Goal: Transaction & Acquisition: Download file/media

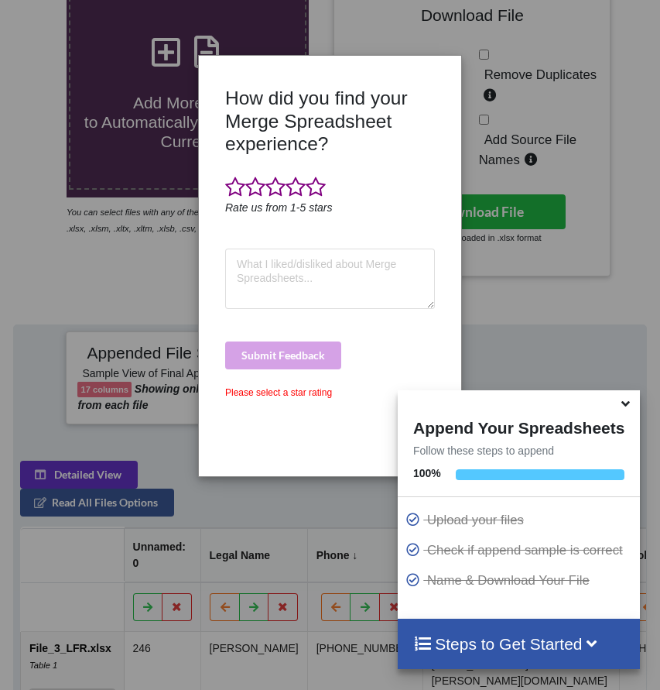
click at [442, 83] on div "How did you find your Merge Spreadsheet experience? Rate us from 1-5 stars Subm…" at bounding box center [330, 266] width 261 height 396
click at [318, 387] on div "Please select a star rating" at bounding box center [330, 393] width 210 height 14
click at [321, 185] on span at bounding box center [316, 188] width 20 height 22
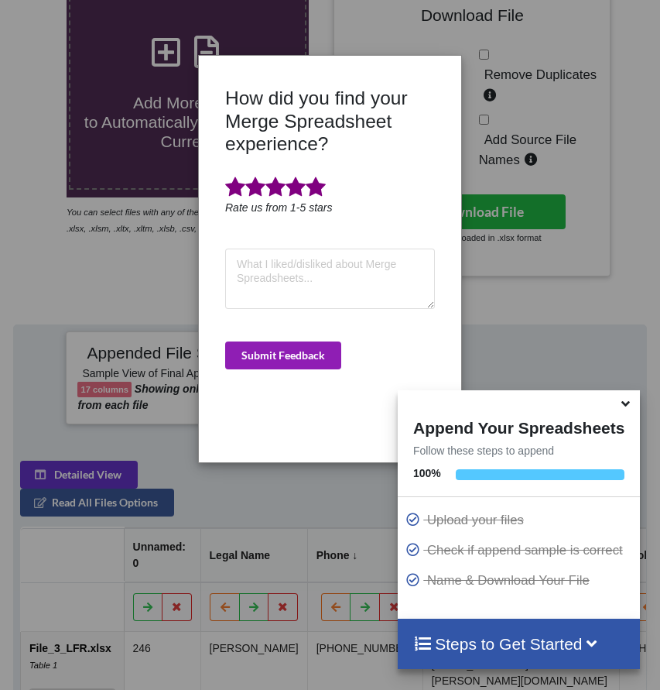
click at [309, 348] on button "Submit Feedback" at bounding box center [283, 355] width 116 height 28
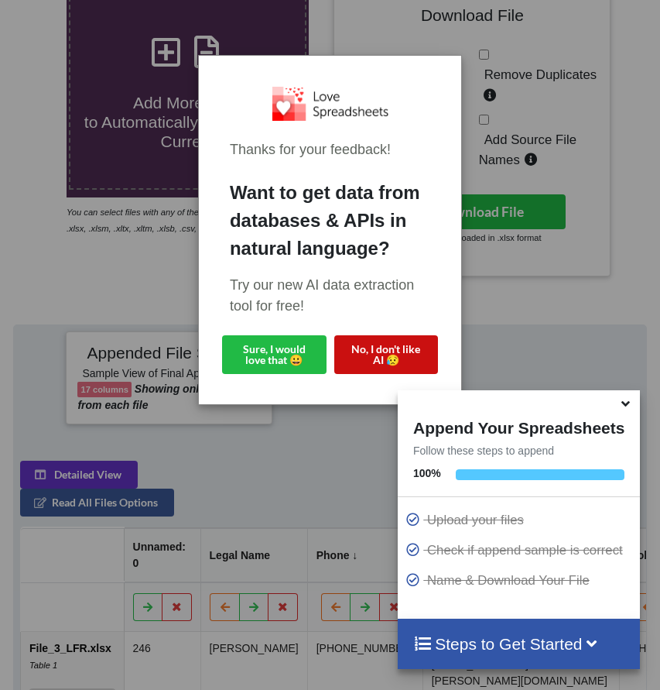
click at [379, 365] on button "No, I don't like AI 😥" at bounding box center [386, 354] width 105 height 39
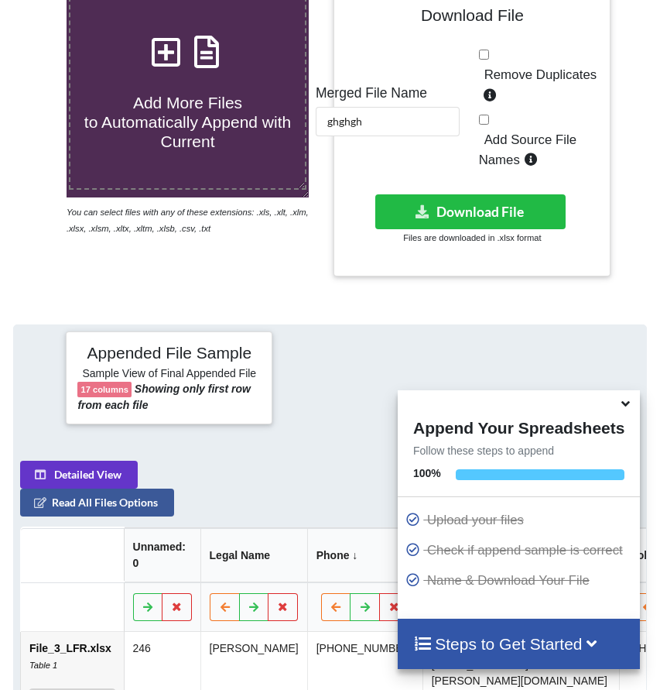
click at [631, 407] on icon at bounding box center [626, 401] width 16 height 14
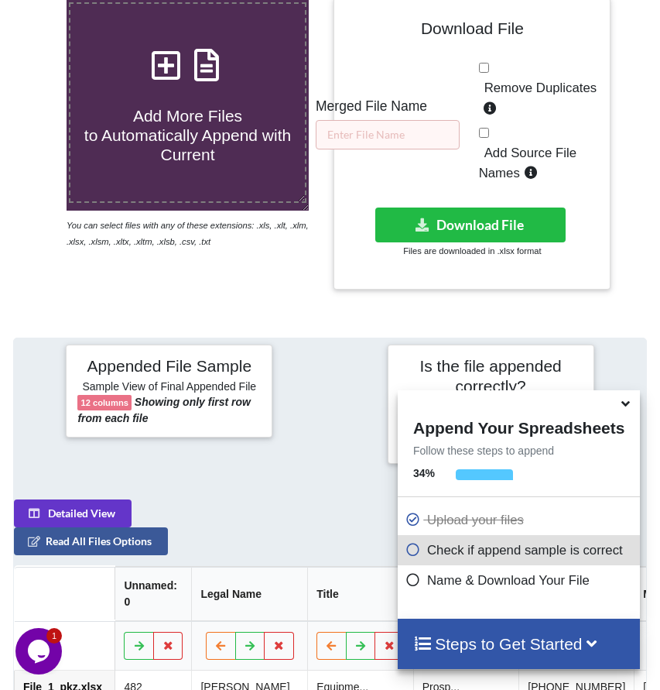
scroll to position [286, 0]
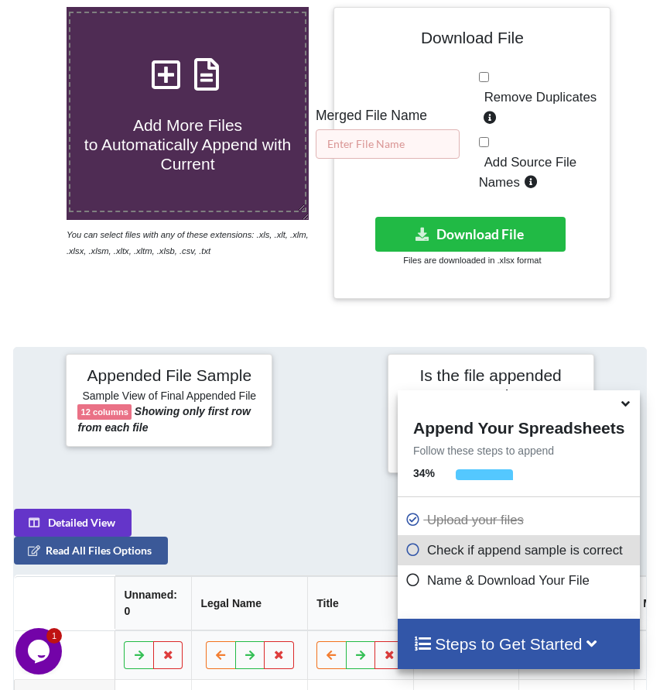
click at [413, 157] on input "text" at bounding box center [388, 143] width 144 height 29
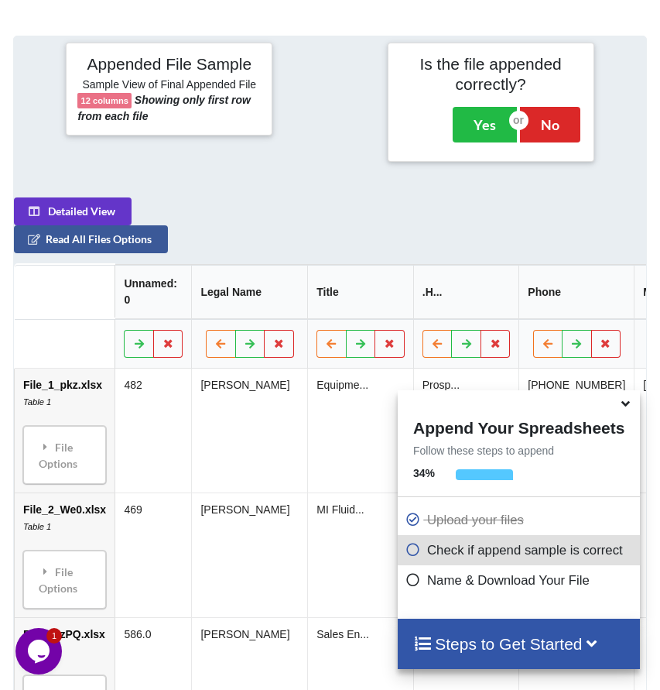
scroll to position [680, 0]
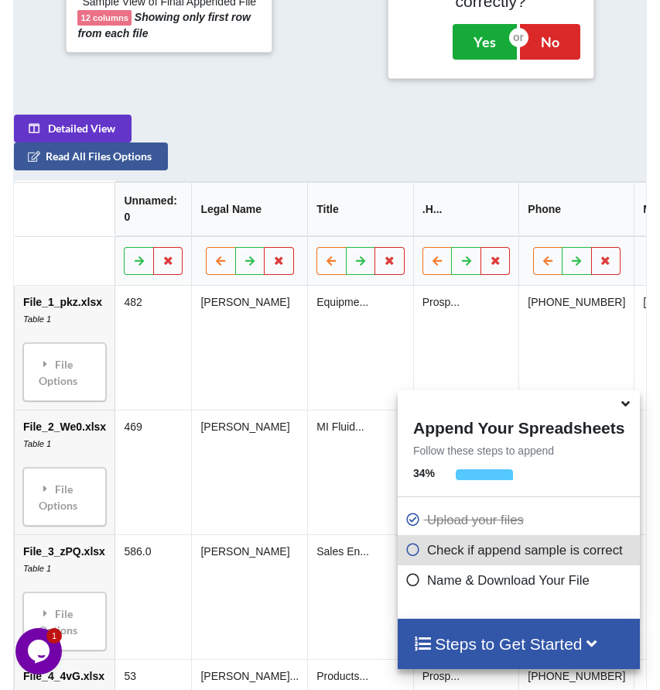
type input "fhfjkd"
click at [477, 55] on button "Yes" at bounding box center [485, 42] width 64 height 36
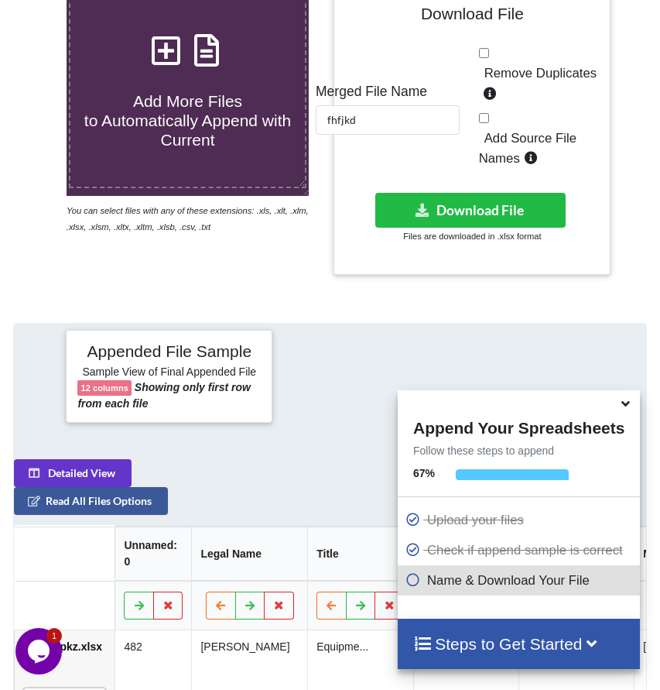
scroll to position [308, 0]
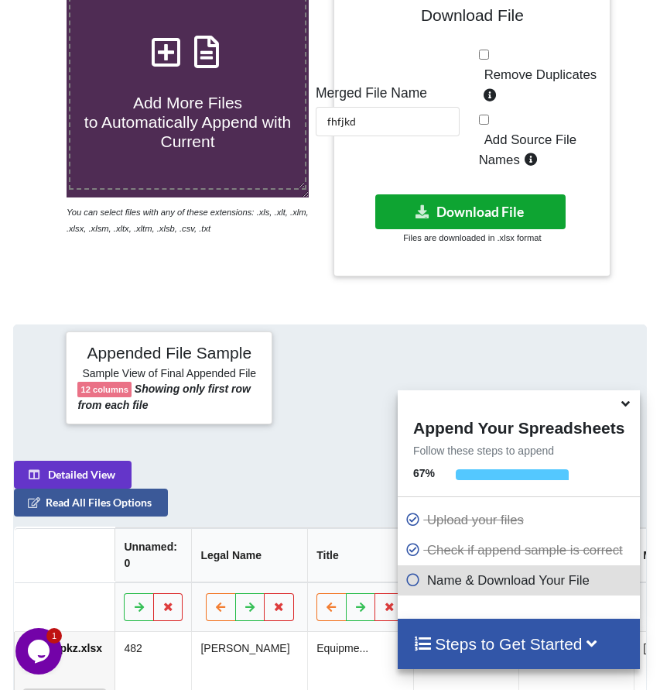
click at [480, 225] on button "Download File" at bounding box center [470, 211] width 190 height 35
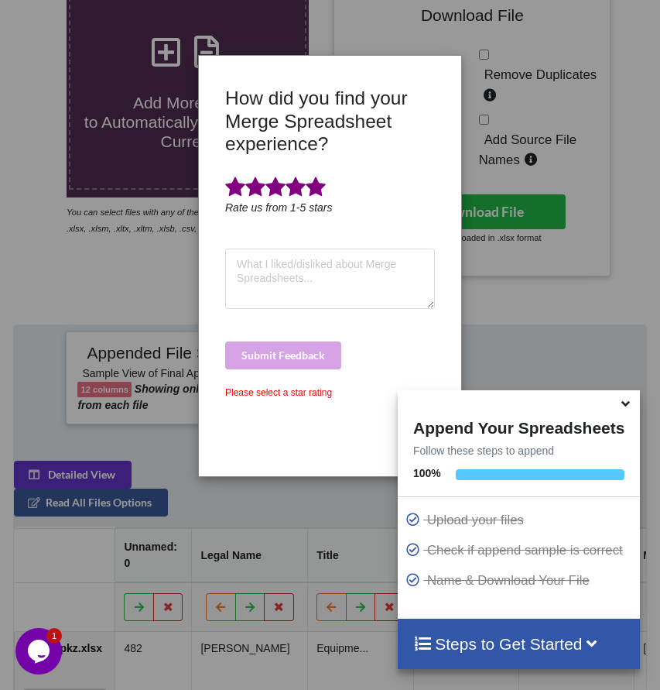
click at [324, 197] on span at bounding box center [316, 188] width 20 height 22
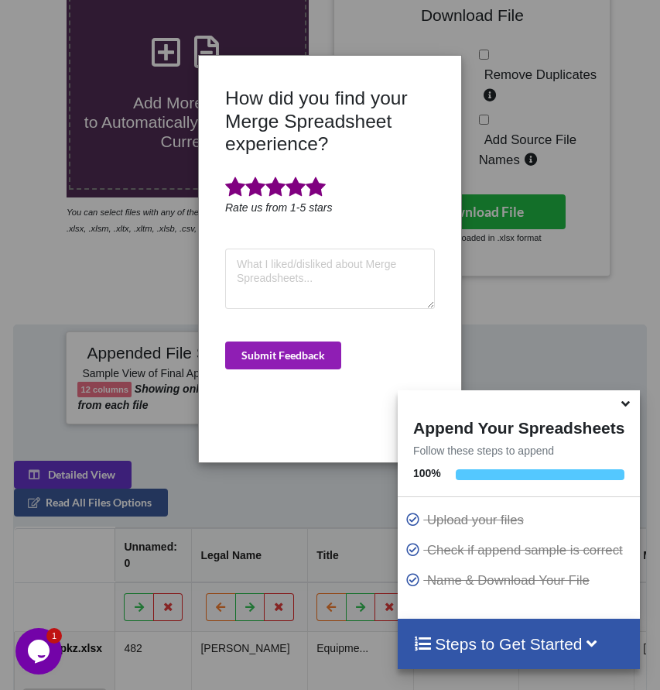
click at [314, 341] on button "Submit Feedback" at bounding box center [283, 355] width 116 height 28
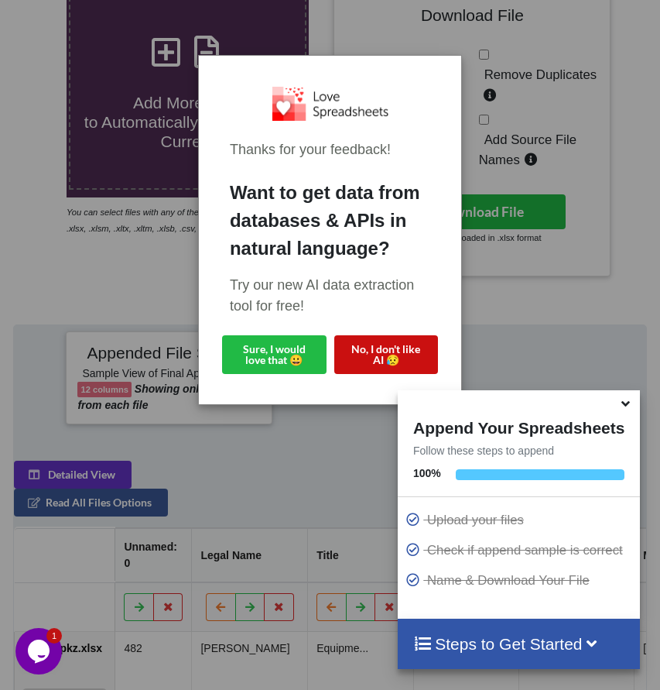
click at [396, 352] on button "No, I don't like AI 😥" at bounding box center [386, 354] width 105 height 39
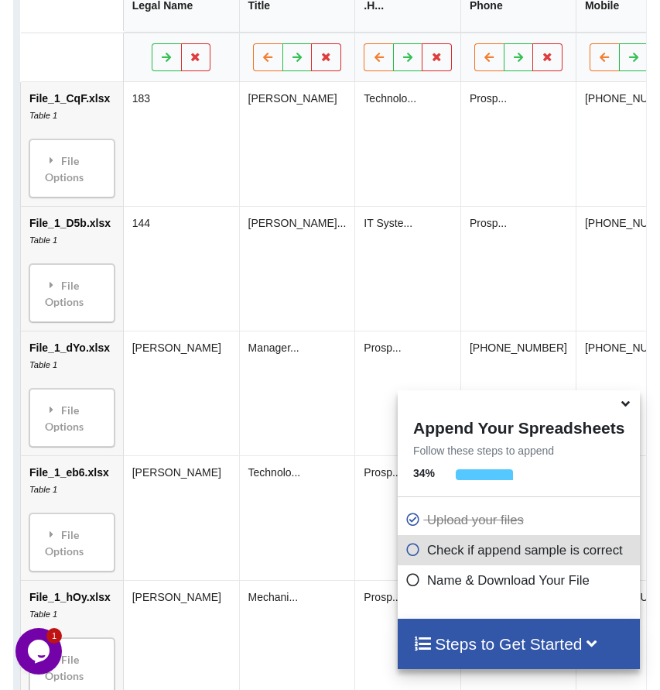
scroll to position [951, 0]
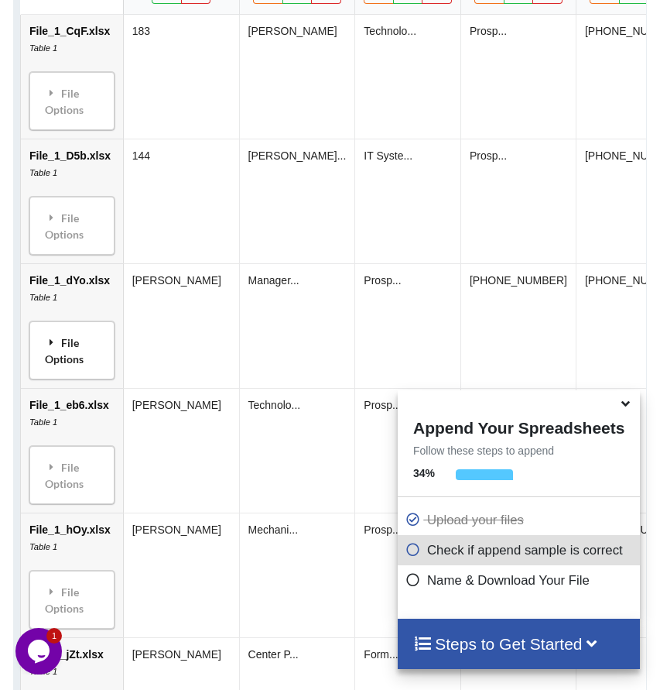
click at [83, 375] on div "File Options" at bounding box center [72, 350] width 76 height 49
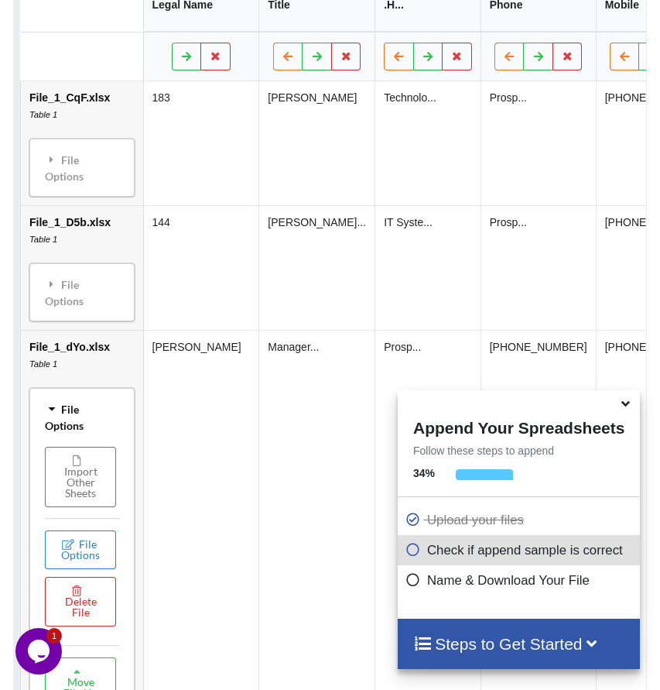
scroll to position [885, 0]
click at [180, 60] on icon at bounding box center [186, 54] width 13 height 9
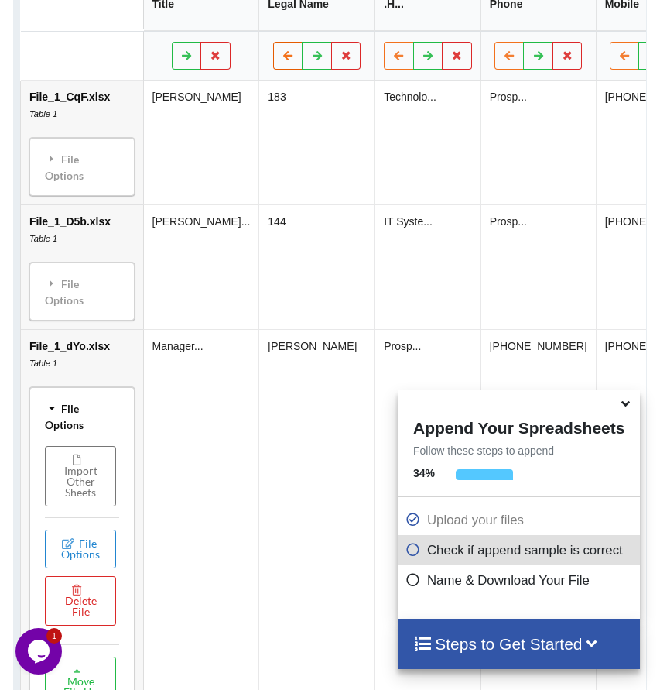
click at [282, 60] on icon at bounding box center [288, 54] width 13 height 9
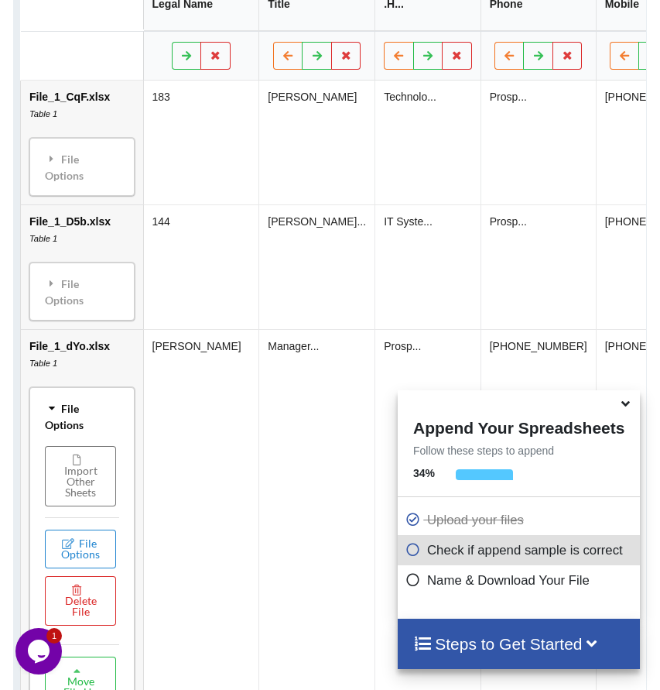
click at [63, 432] on div "File Options" at bounding box center [82, 416] width 96 height 49
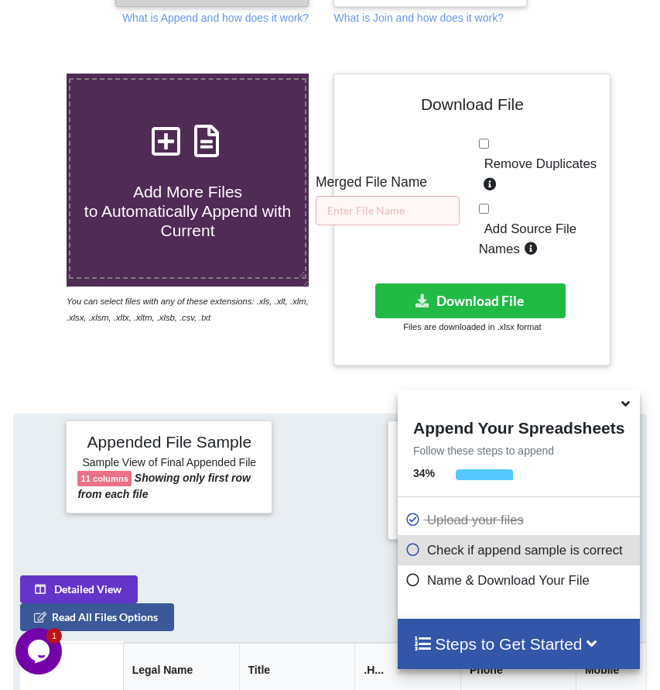
scroll to position [190, 0]
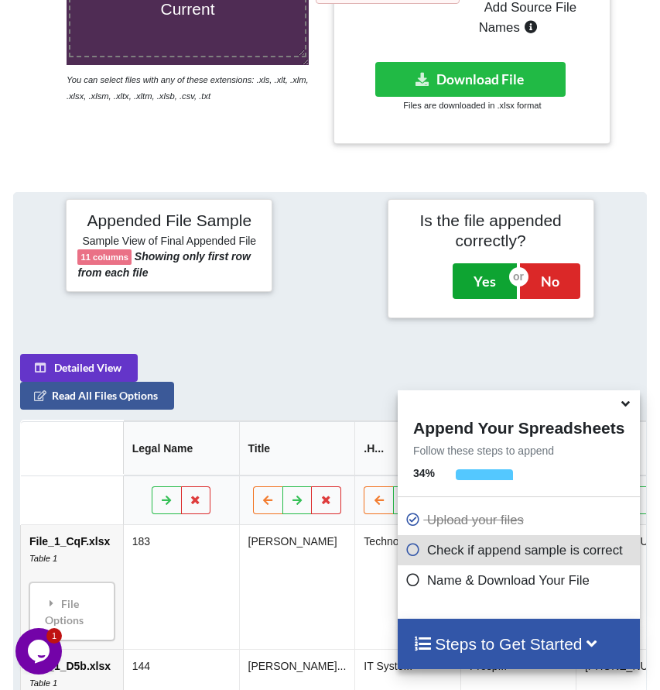
click at [468, 297] on button "Yes" at bounding box center [485, 281] width 64 height 36
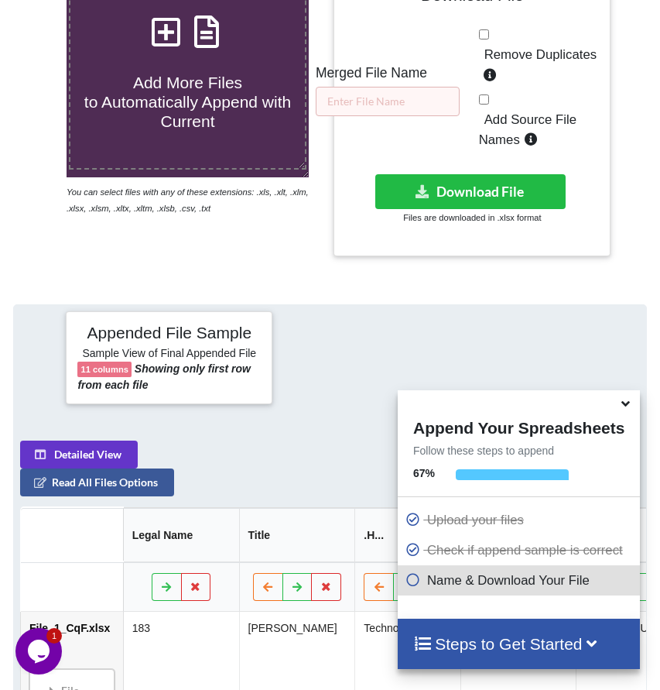
scroll to position [308, 0]
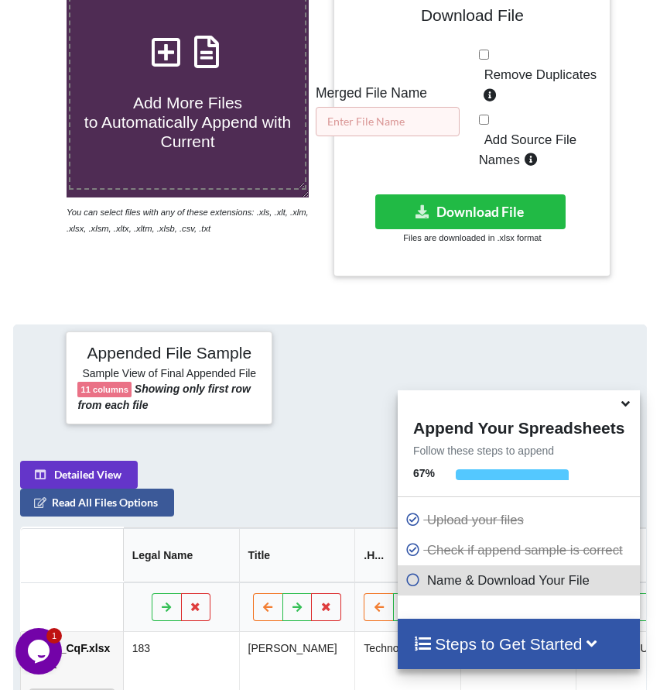
click at [382, 136] on input "text" at bounding box center [388, 121] width 144 height 29
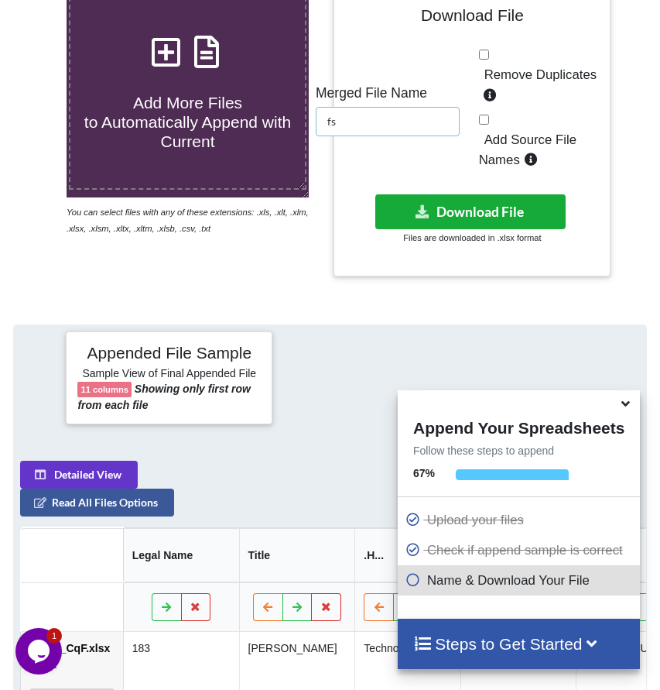
type input "fs"
click at [469, 226] on button "Download File" at bounding box center [470, 211] width 190 height 35
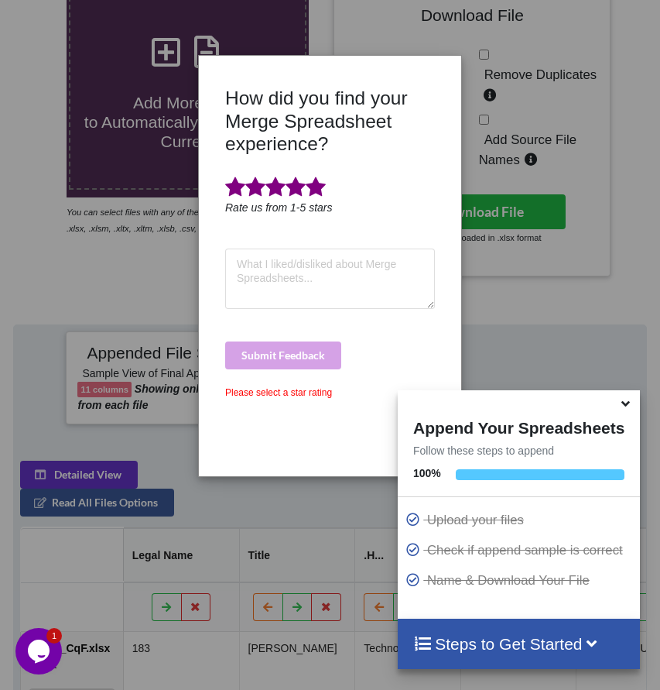
click at [315, 183] on span at bounding box center [316, 188] width 20 height 22
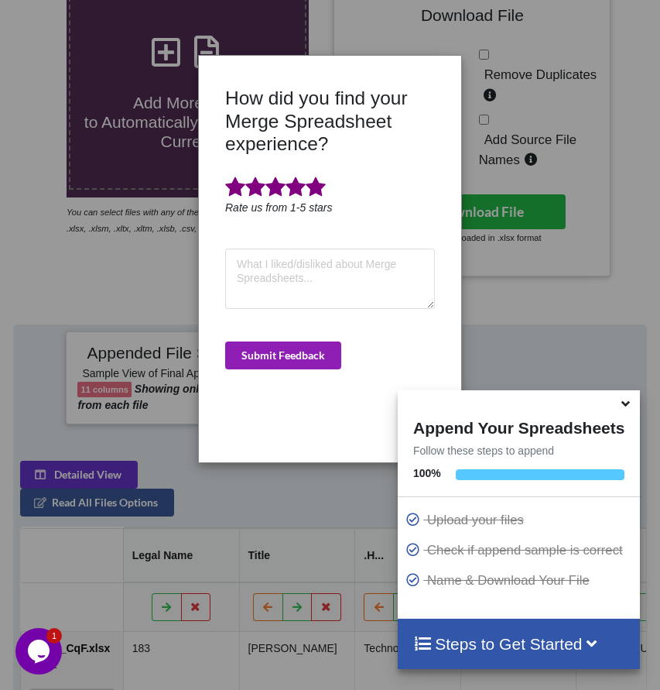
click at [334, 351] on button "Submit Feedback" at bounding box center [283, 355] width 116 height 28
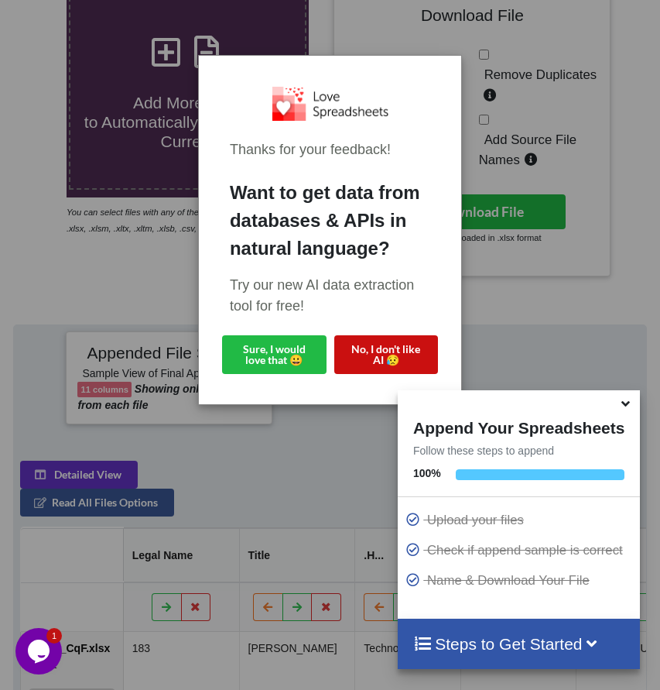
click at [403, 353] on button "No, I don't like AI 😥" at bounding box center [386, 354] width 105 height 39
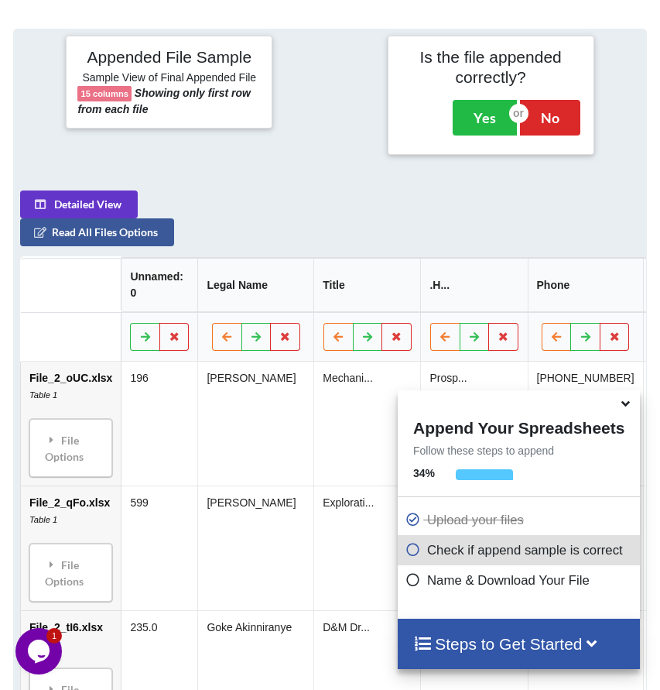
scroll to position [647, 0]
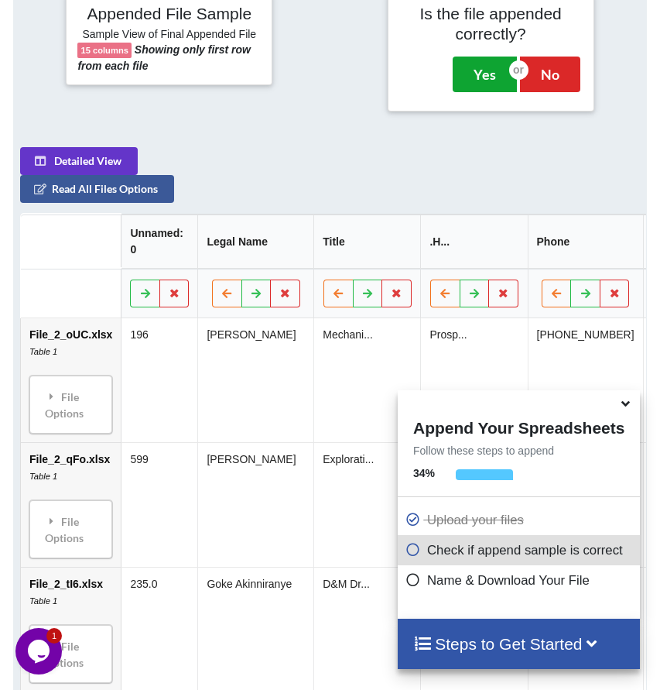
click at [477, 92] on button "Yes" at bounding box center [485, 75] width 64 height 36
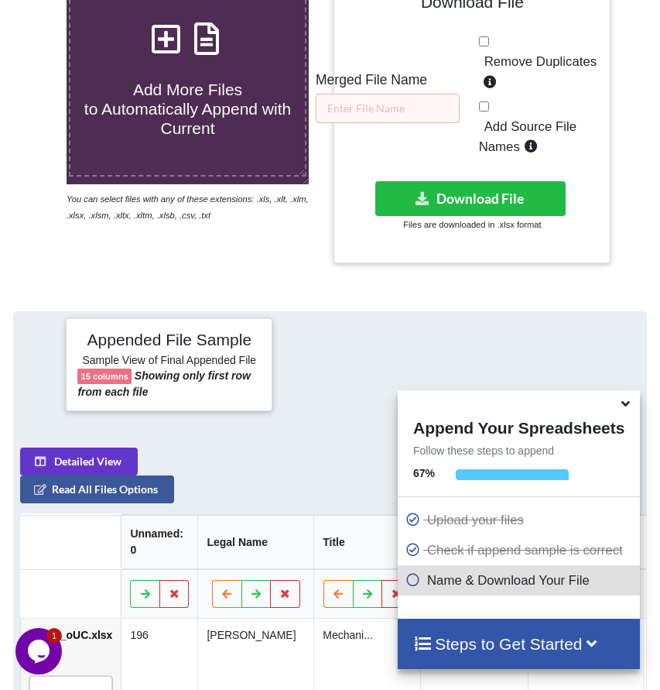
scroll to position [308, 0]
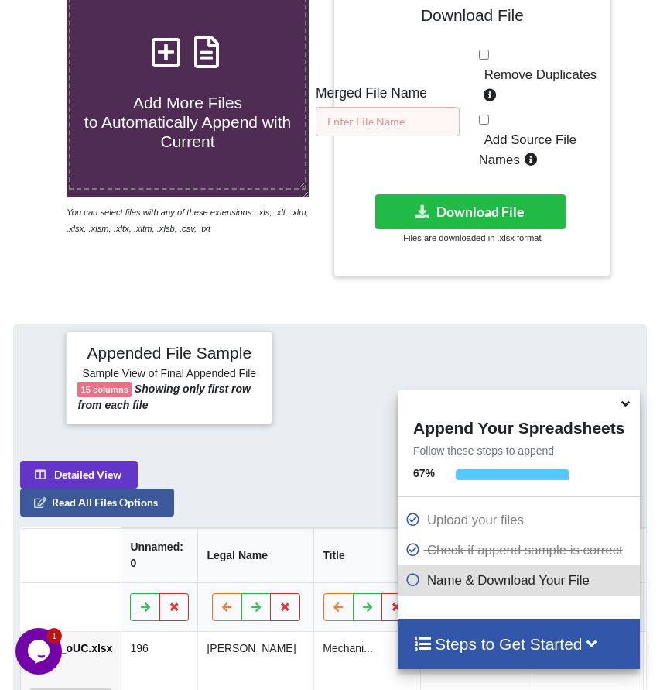
click at [423, 136] on input "text" at bounding box center [388, 121] width 144 height 29
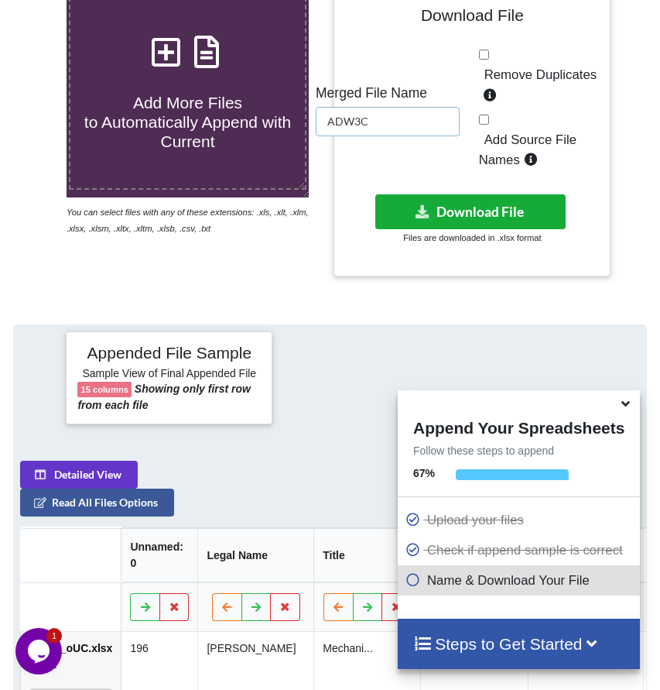
type input "ADW3C"
click at [464, 227] on button "Download File" at bounding box center [470, 211] width 190 height 35
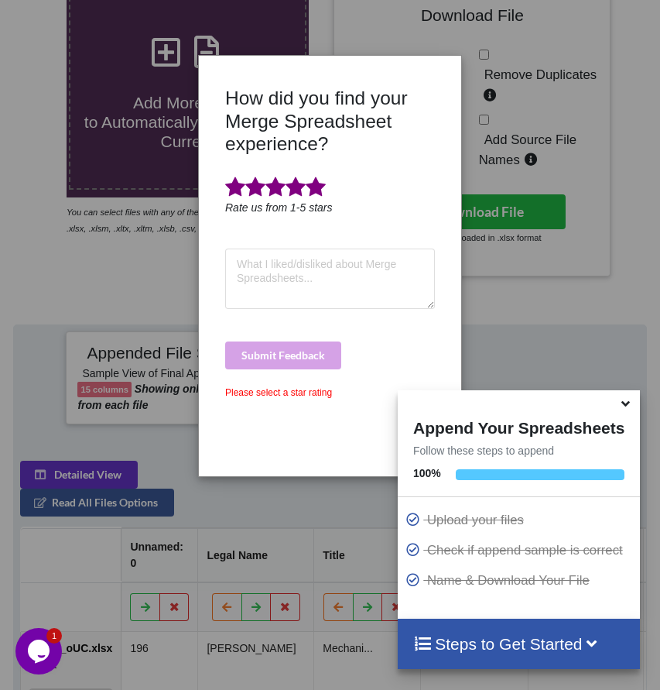
click at [318, 187] on span at bounding box center [316, 188] width 20 height 22
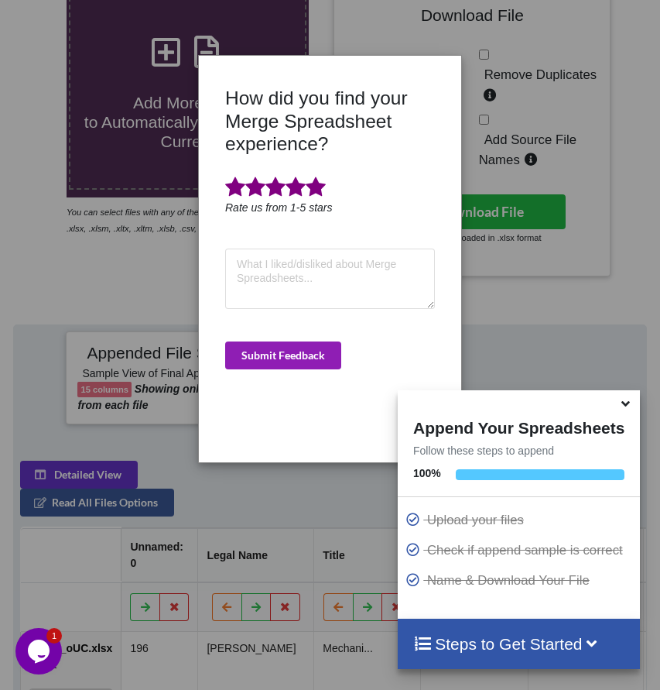
click at [311, 352] on button "Submit Feedback" at bounding box center [283, 355] width 116 height 28
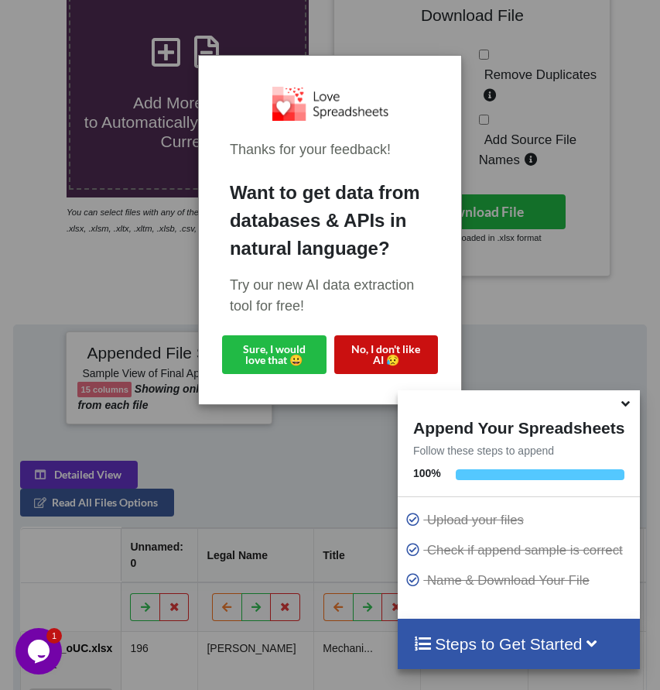
click at [405, 354] on button "No, I don't like AI 😥" at bounding box center [386, 354] width 105 height 39
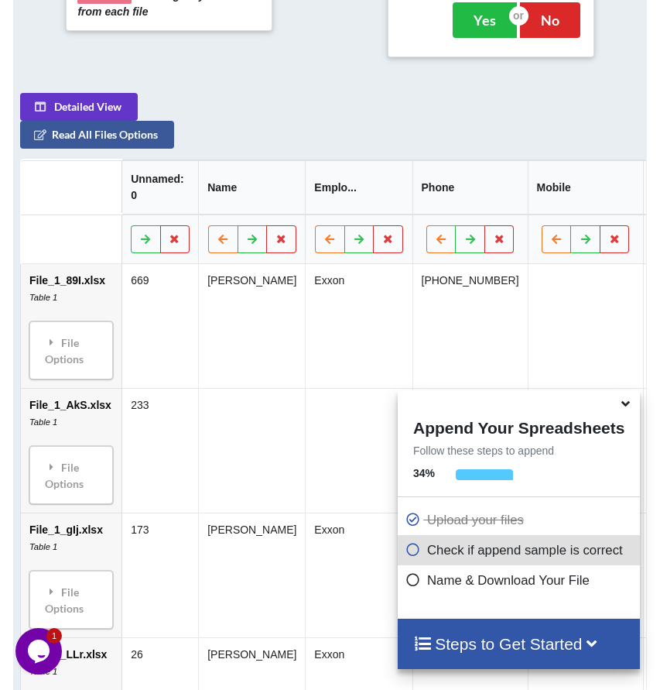
scroll to position [686, 0]
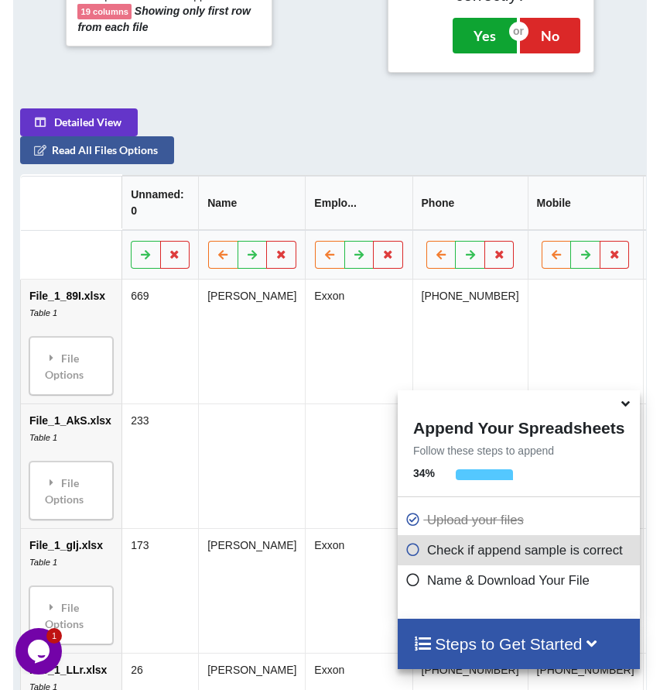
click at [481, 47] on button "Yes" at bounding box center [485, 36] width 64 height 36
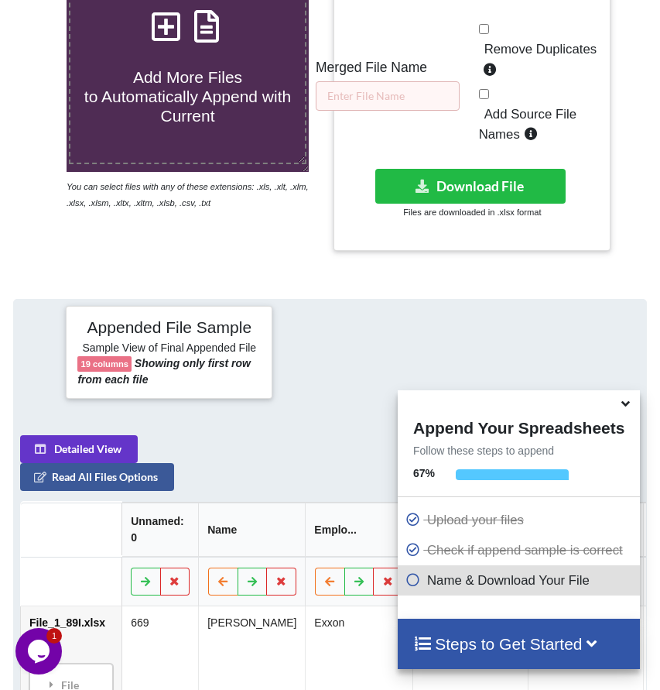
scroll to position [308, 0]
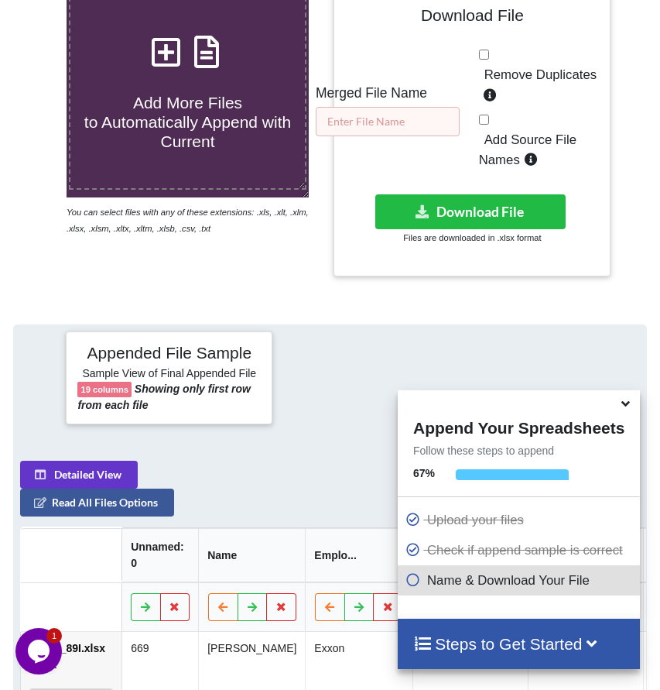
click at [421, 136] on input "text" at bounding box center [388, 121] width 144 height 29
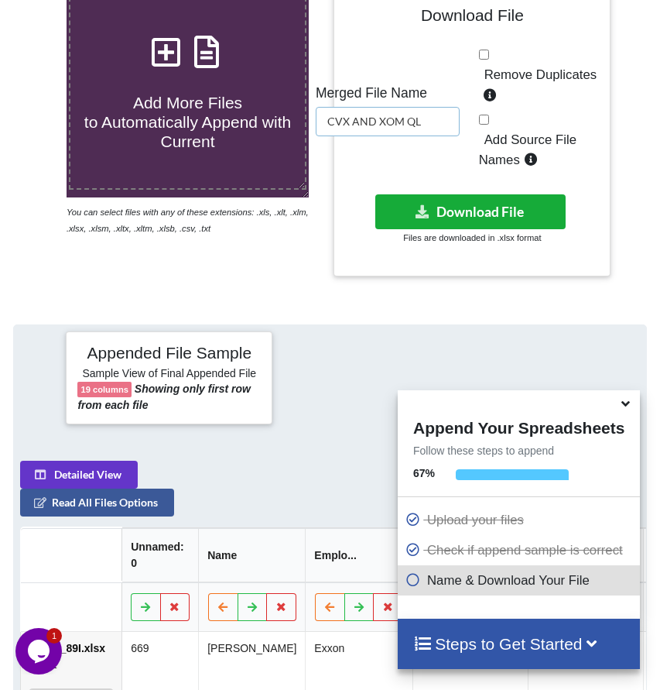
type input "CVX AND XOM QL"
click at [463, 224] on button "Download File" at bounding box center [470, 211] width 190 height 35
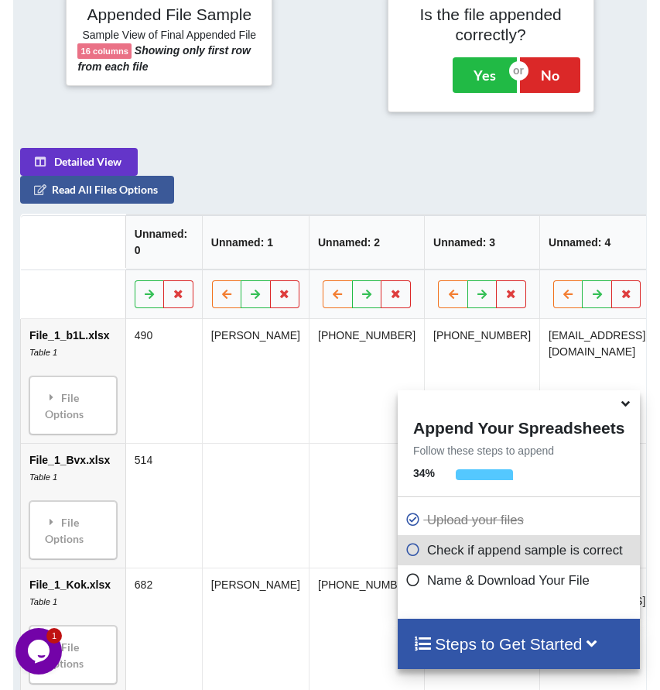
scroll to position [647, 0]
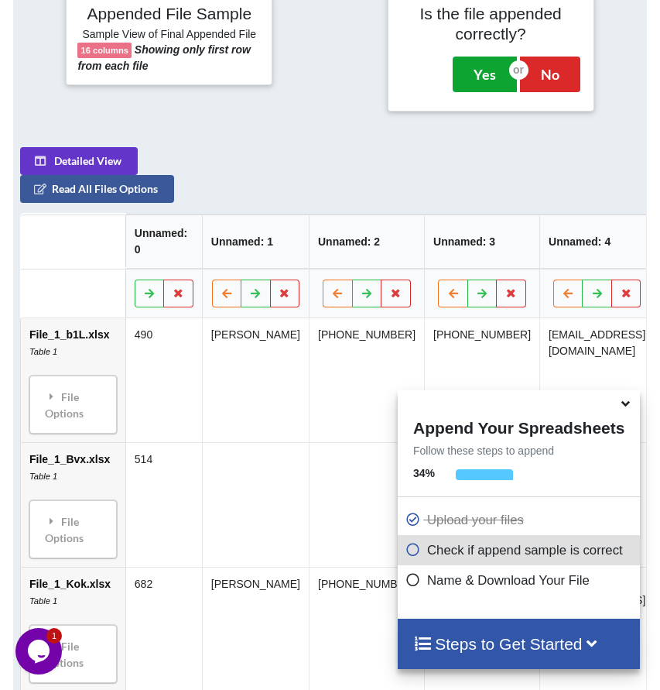
click at [485, 84] on button "Yes" at bounding box center [485, 75] width 64 height 36
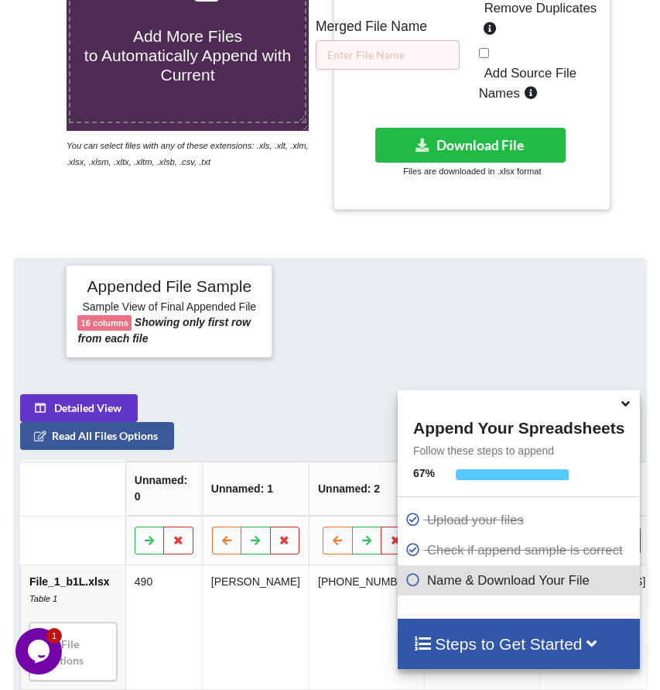
scroll to position [308, 0]
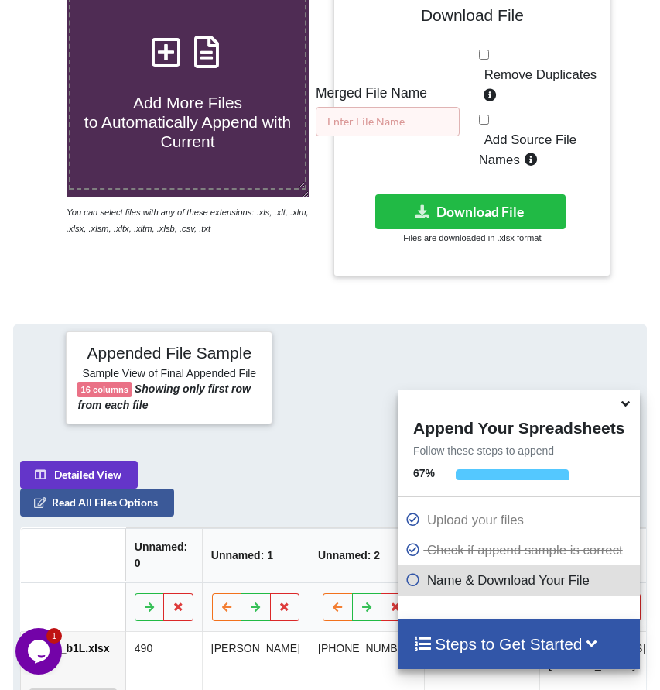
click at [360, 136] on input "text" at bounding box center [388, 121] width 144 height 29
paste input "(MXLS) Houston +$2MM"
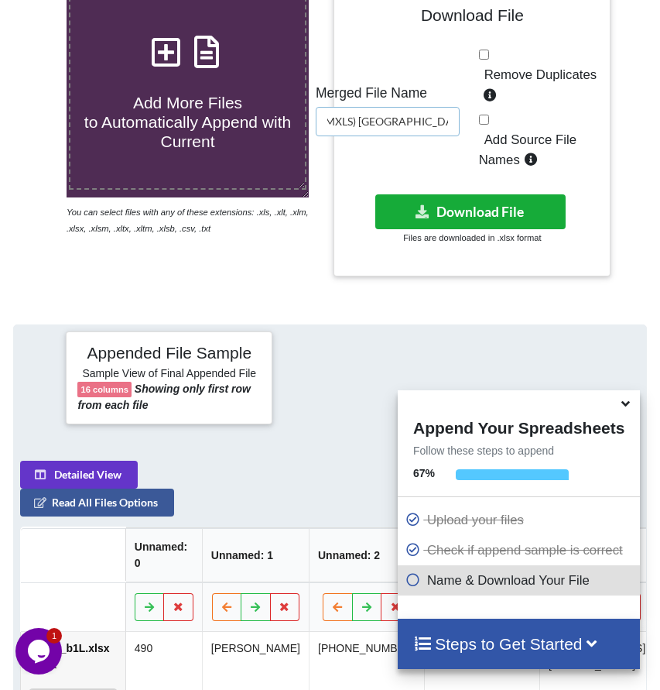
type input "(MXLS) Houston +$2MM"
click at [481, 223] on button "Download File" at bounding box center [470, 211] width 190 height 35
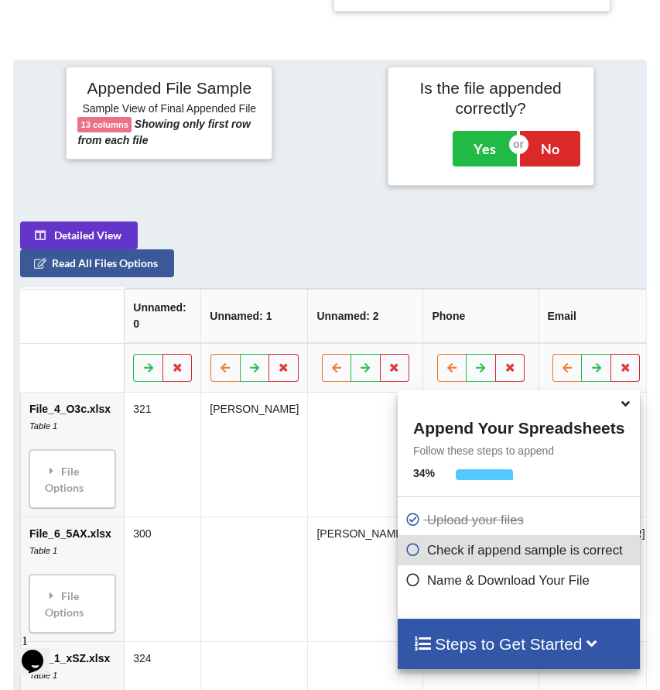
scroll to position [647, 0]
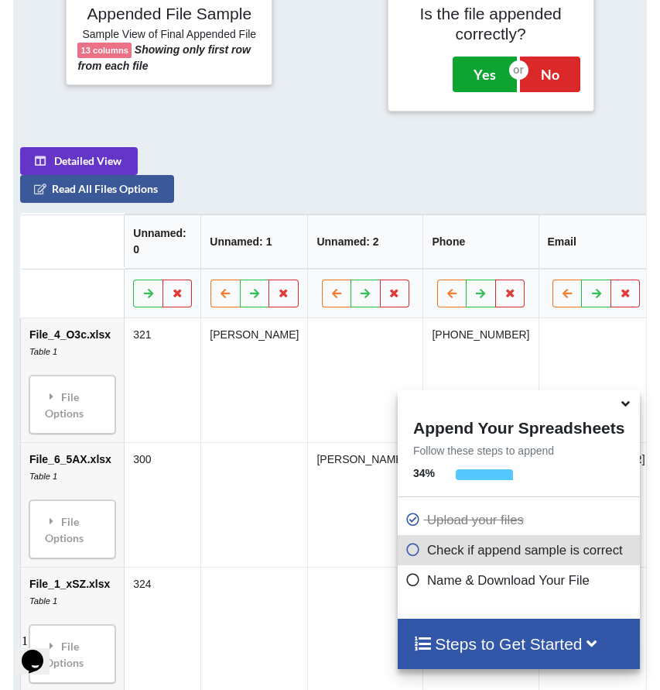
click at [479, 88] on button "Yes" at bounding box center [485, 75] width 64 height 36
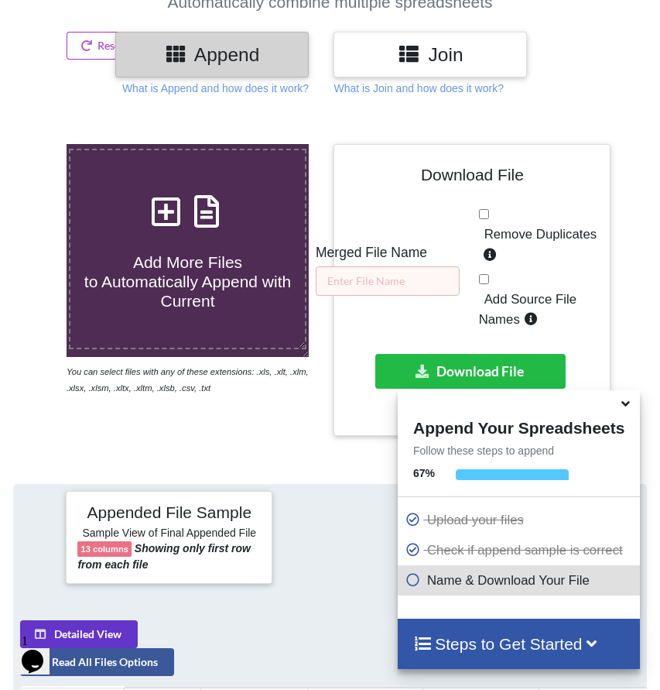
scroll to position [61, 0]
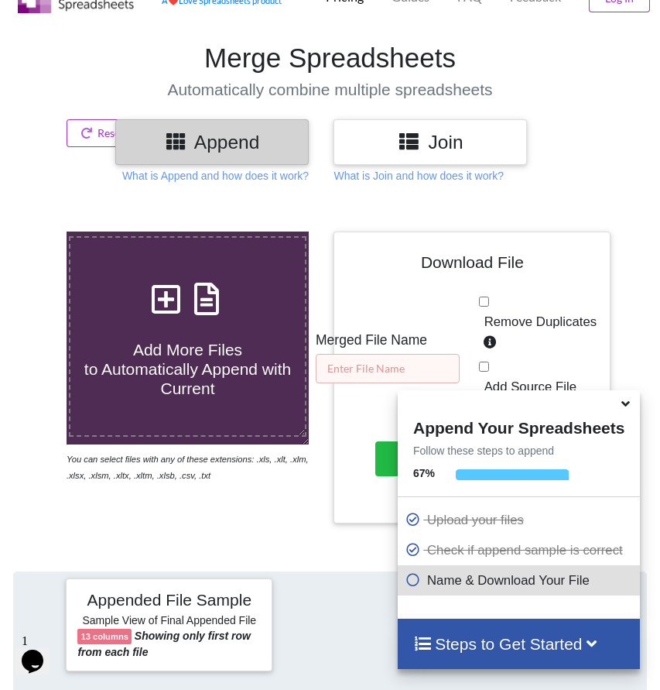
click at [392, 383] on input "text" at bounding box center [388, 368] width 144 height 29
paste input "BR Lost Clients"
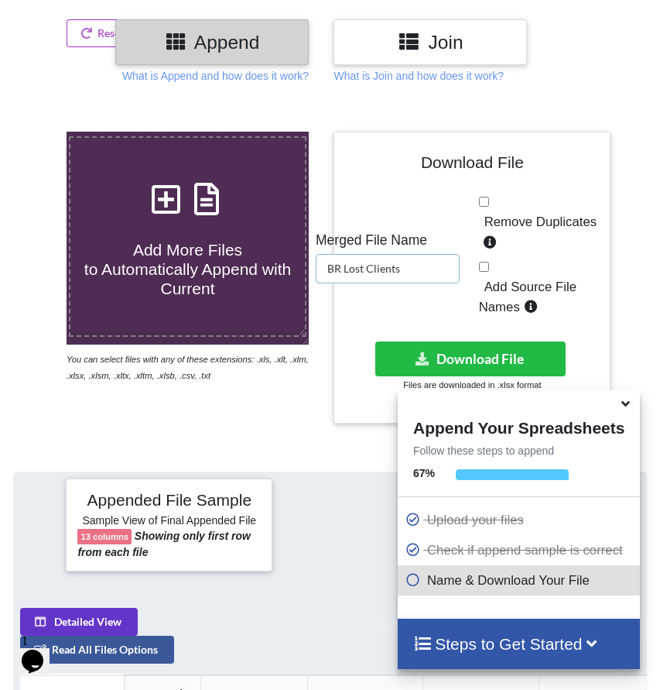
scroll to position [168, 0]
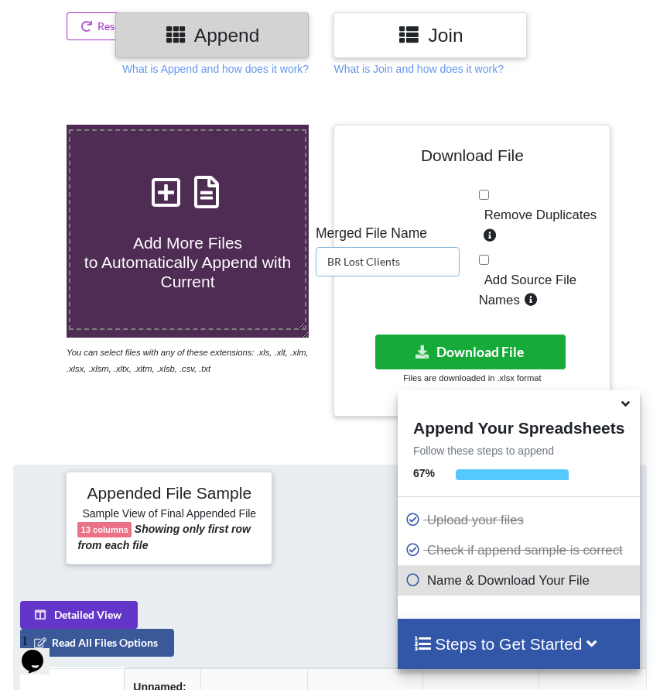
type input "BR Lost Clients"
click at [475, 365] on button "Download File" at bounding box center [470, 351] width 190 height 35
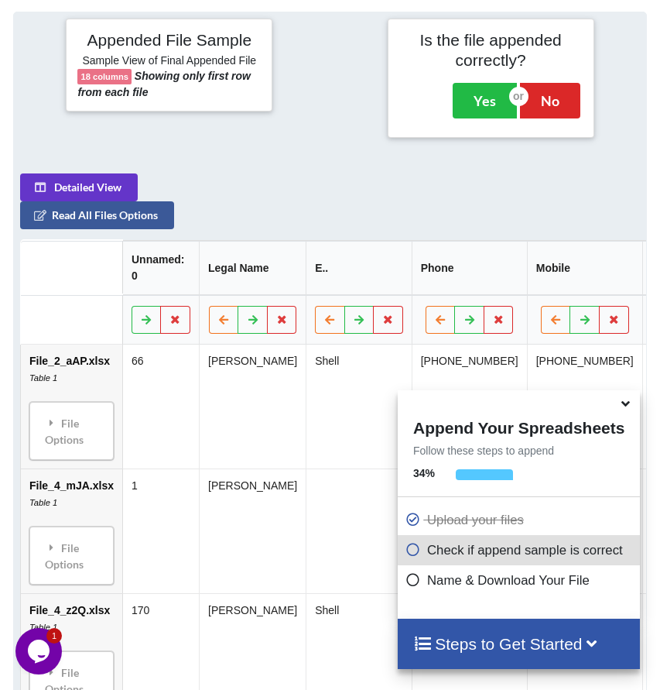
scroll to position [646, 0]
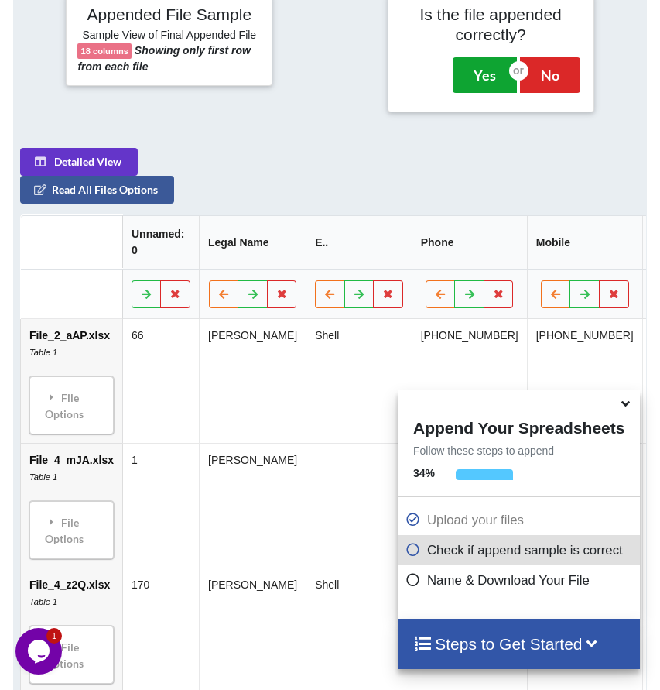
click at [482, 93] on button "Yes" at bounding box center [485, 75] width 64 height 36
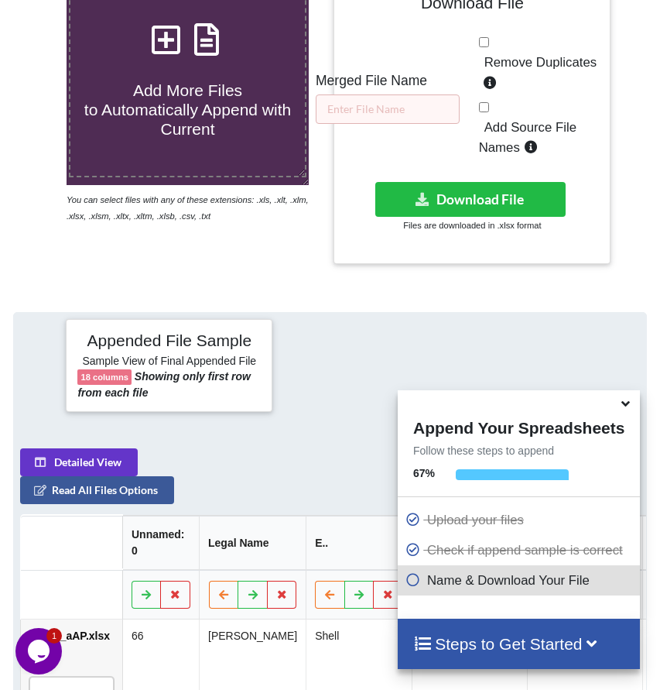
scroll to position [308, 0]
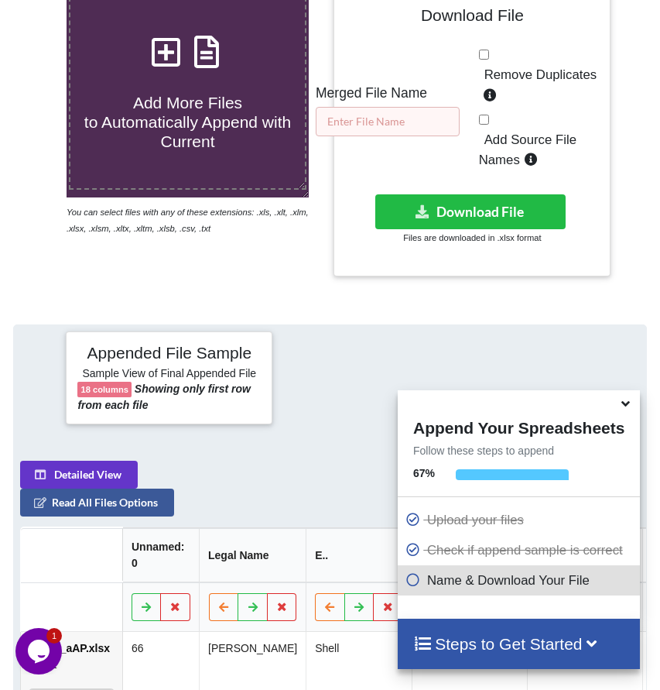
click at [425, 128] on input "text" at bounding box center [388, 121] width 144 height 29
paste input "(MXLS) Shell and BP contacts"
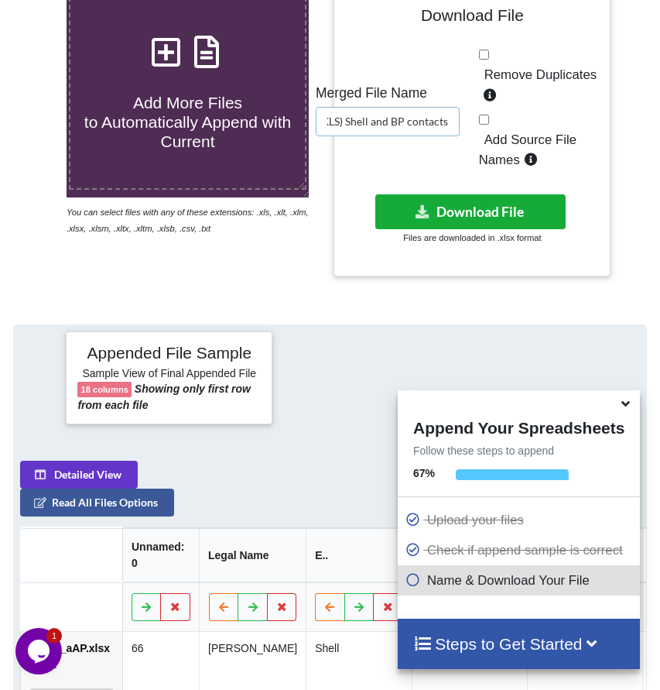
type input "(MXLS) Shell and BP contacts"
click at [514, 223] on button "Download File" at bounding box center [470, 211] width 190 height 35
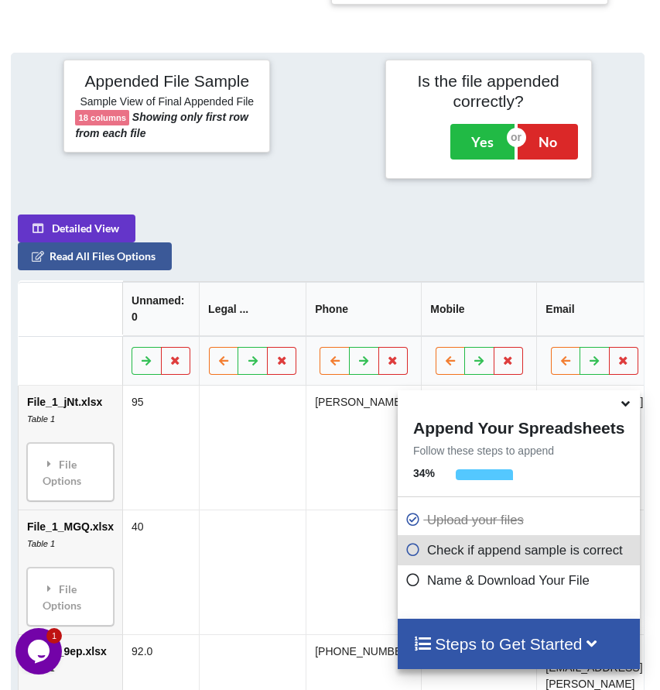
scroll to position [647, 0]
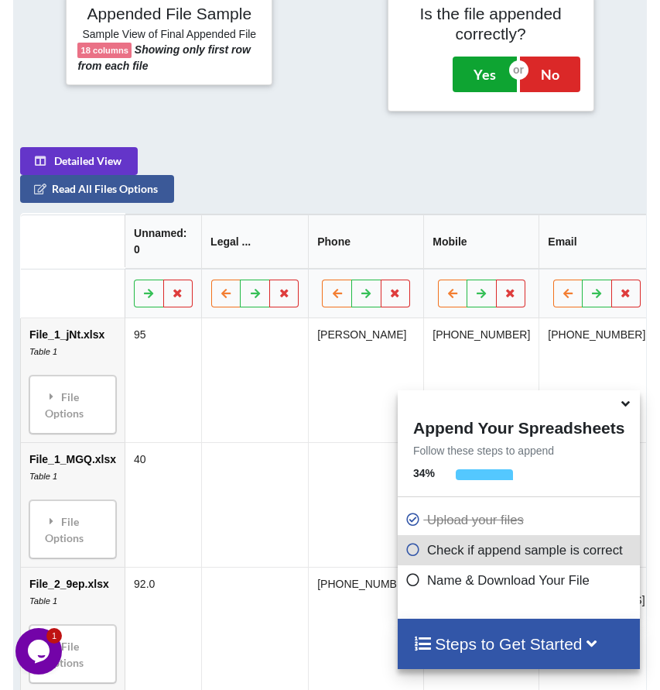
click at [486, 87] on button "Yes" at bounding box center [485, 75] width 64 height 36
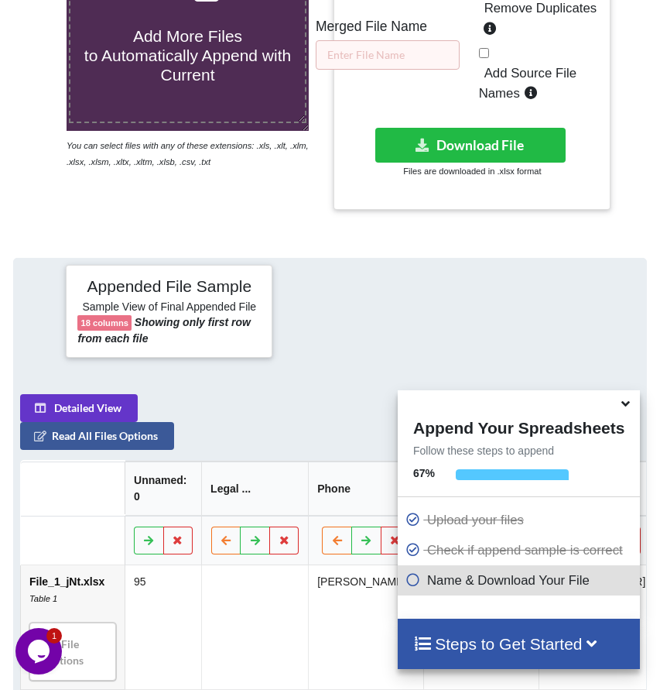
scroll to position [308, 0]
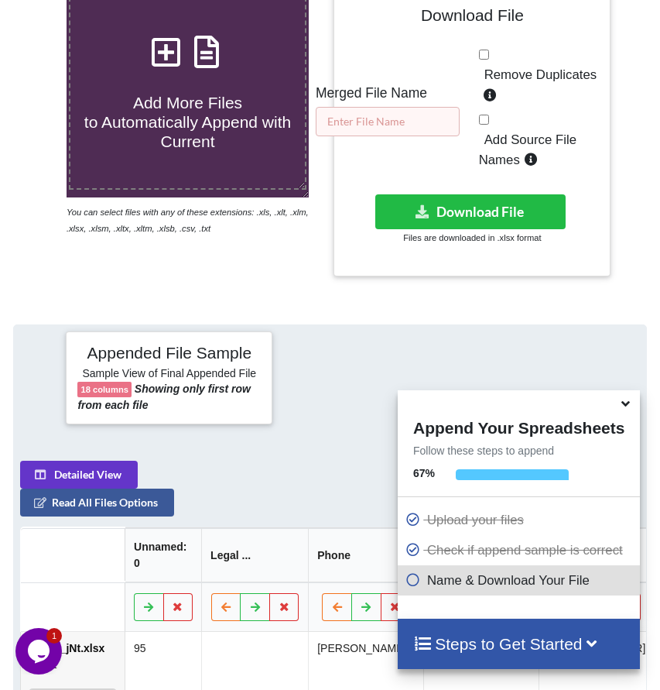
click at [435, 133] on input "text" at bounding box center [388, 121] width 144 height 29
paste input "(MXLS) Lockheed FTW Prospects"
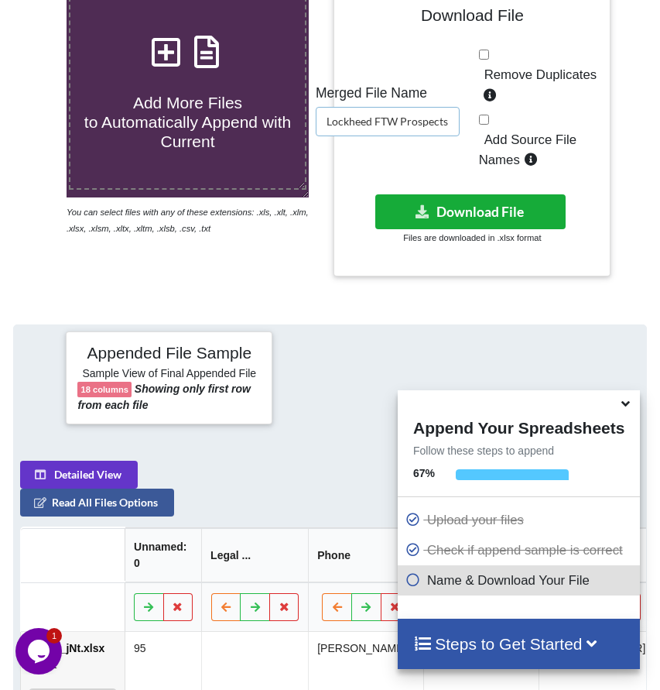
type input "(MXLS) Lockheed FTW Prospects"
click at [526, 222] on button "Download File" at bounding box center [470, 211] width 190 height 35
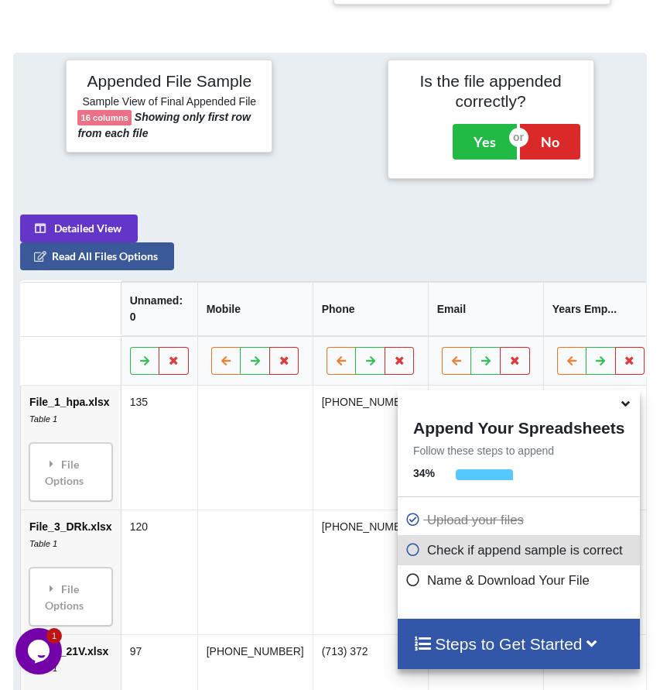
scroll to position [647, 0]
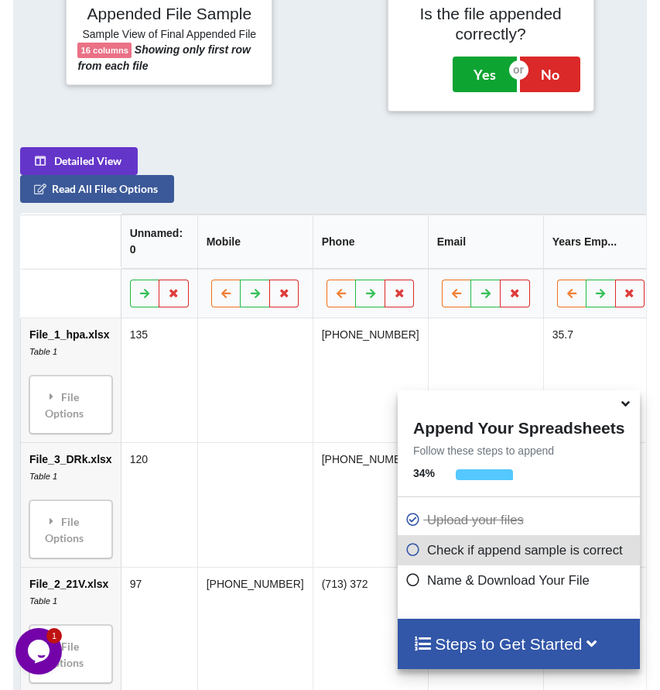
click at [482, 92] on button "Yes" at bounding box center [485, 75] width 64 height 36
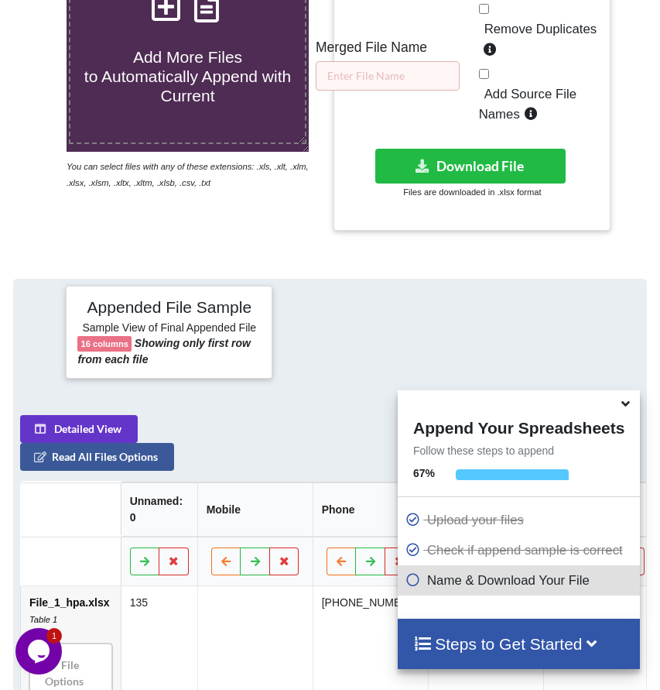
scroll to position [308, 0]
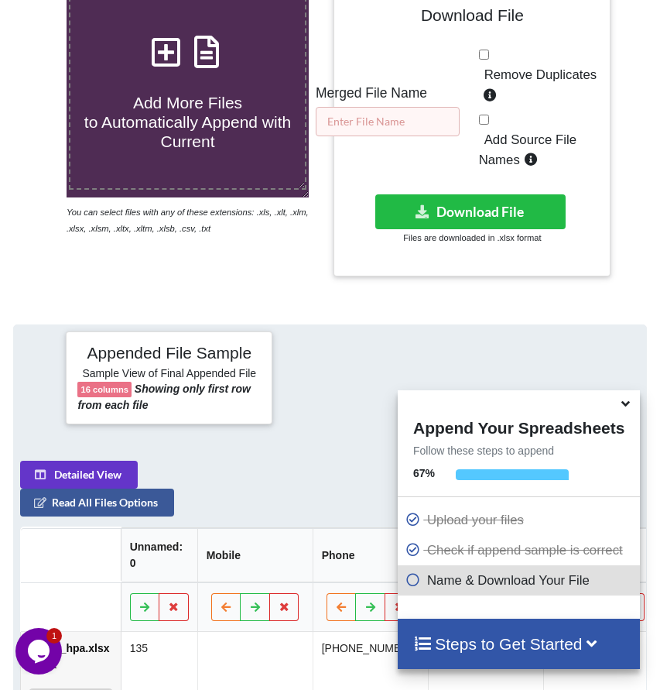
click at [443, 136] on input "text" at bounding box center [388, 121] width 144 height 29
paste input "(MXLS) Chevron"
type input "(MXLS) Chevron"
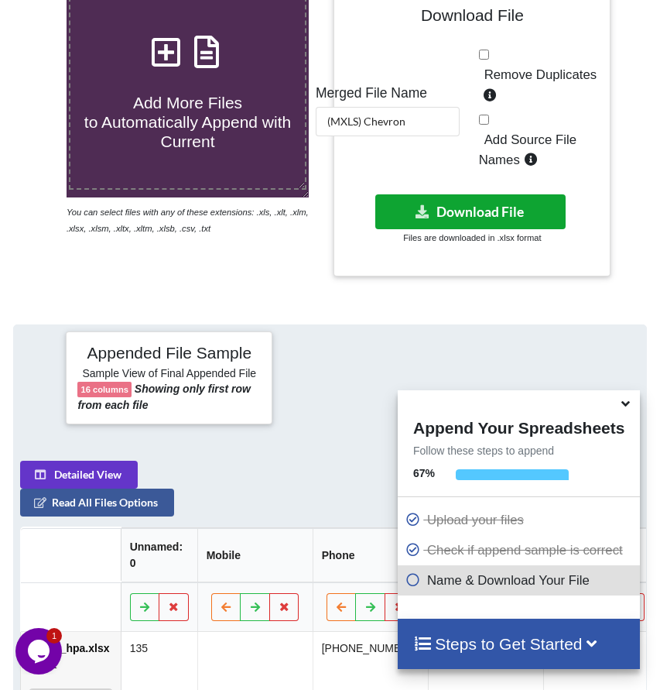
click at [460, 223] on button "Download File" at bounding box center [470, 211] width 190 height 35
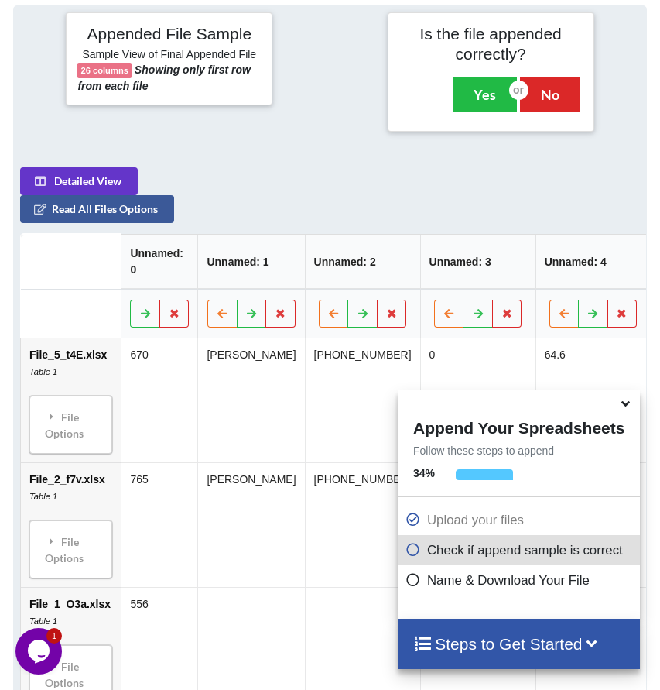
scroll to position [647, 0]
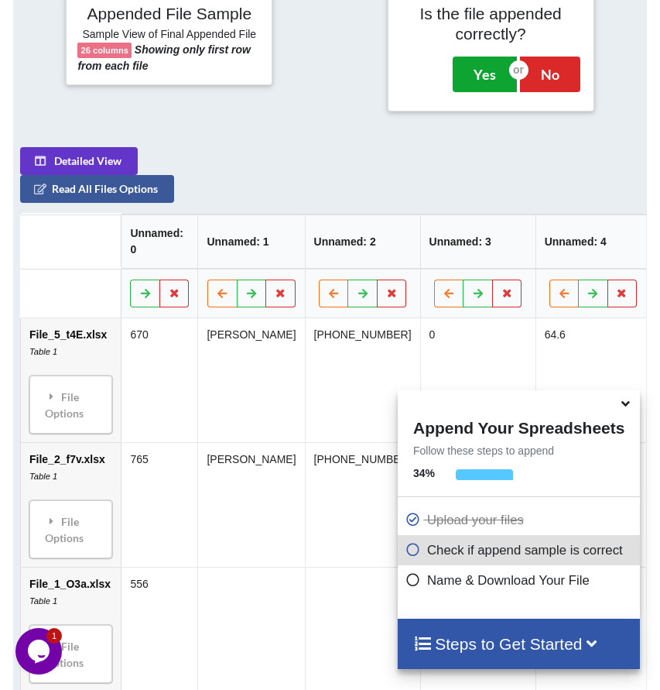
click at [485, 92] on button "Yes" at bounding box center [485, 75] width 64 height 36
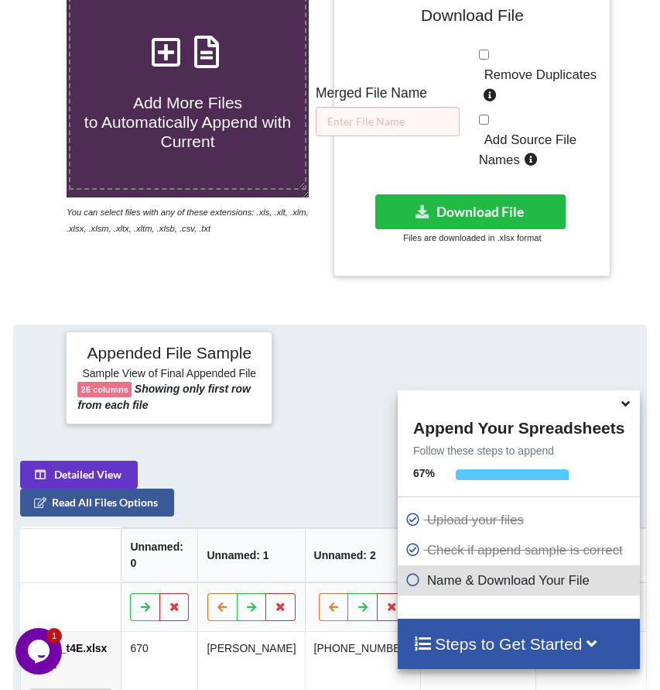
scroll to position [308, 0]
click at [378, 133] on input "text" at bounding box center [388, 121] width 144 height 29
paste input "(MXLS) Chevron"
paste input "(MXLS) Raytheon TI 25+ years (MXLS)"
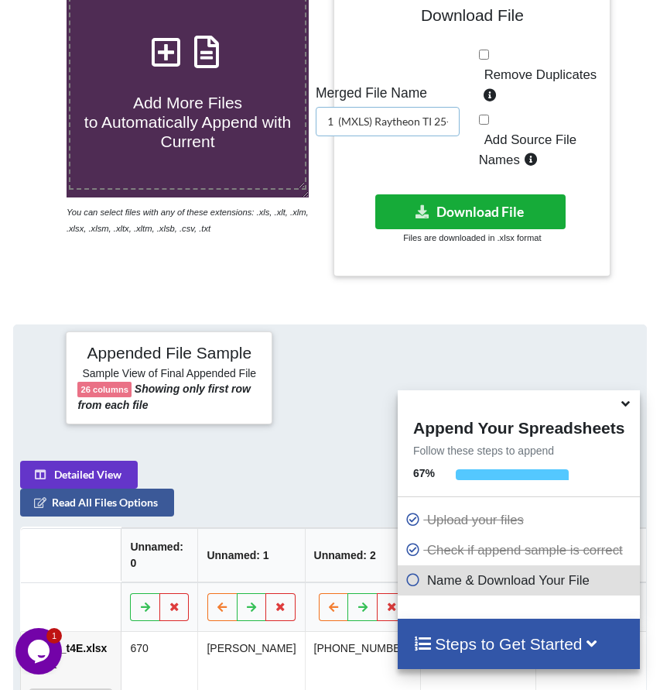
type input "1 (MXLS) Raytheon TI 25+ years (MXLS)"
click at [490, 226] on button "Download File" at bounding box center [470, 211] width 190 height 35
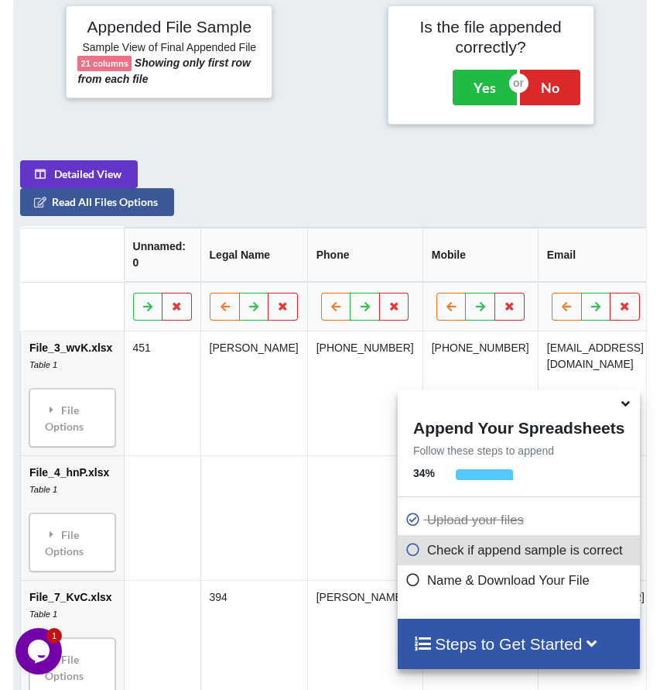
scroll to position [647, 0]
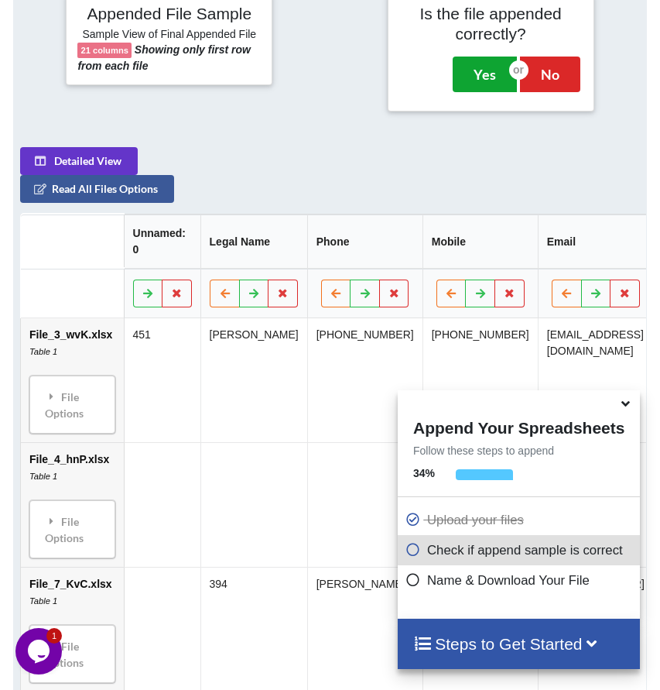
click at [486, 92] on button "Yes" at bounding box center [485, 75] width 64 height 36
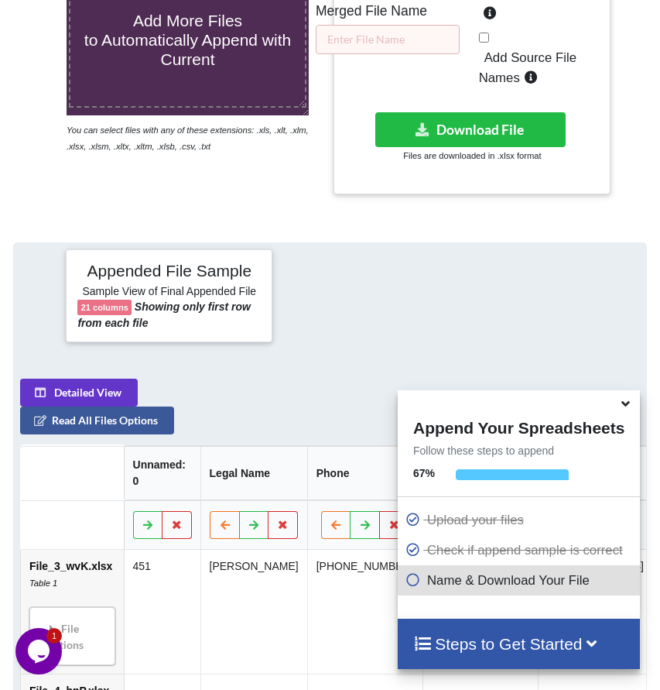
scroll to position [308, 0]
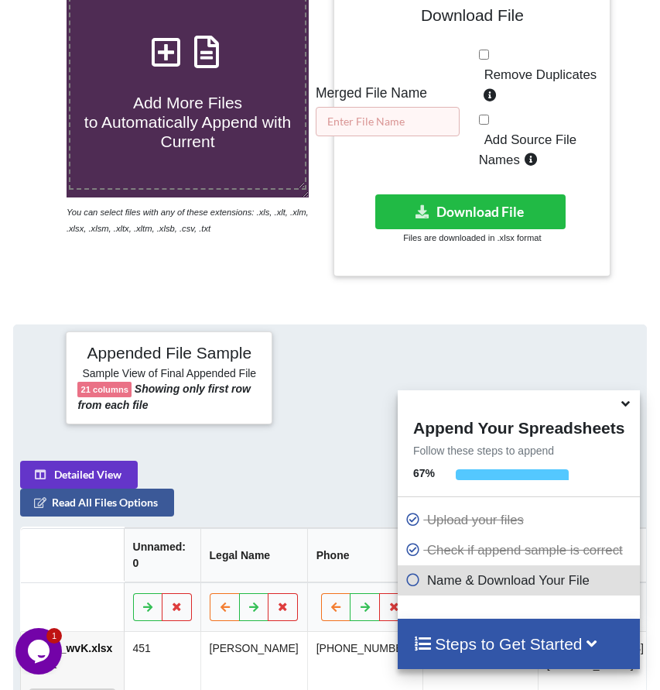
click at [416, 134] on input "text" at bounding box center [388, 121] width 144 height 29
paste input "(MXLS) Raytheon TI 25+ years (MXLS)"
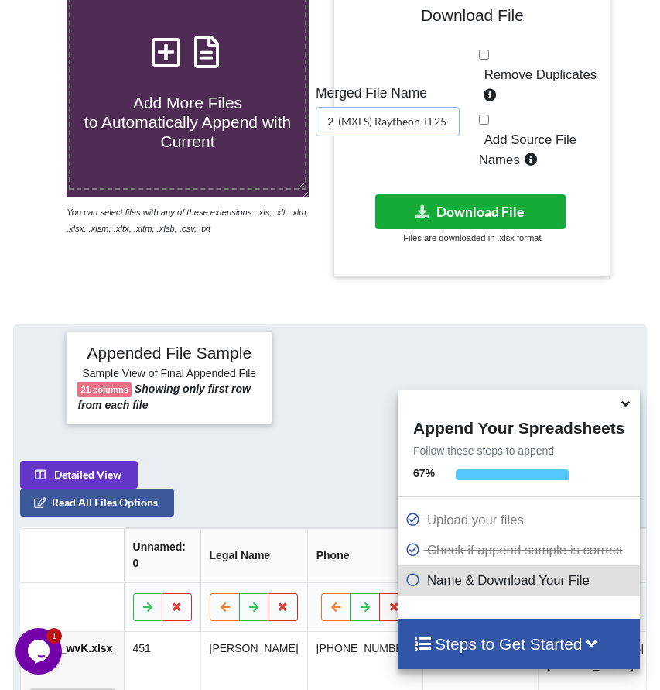
type input "2 (MXLS) Raytheon TI 25+ years (MXLS)"
click at [482, 224] on button "Download File" at bounding box center [470, 211] width 190 height 35
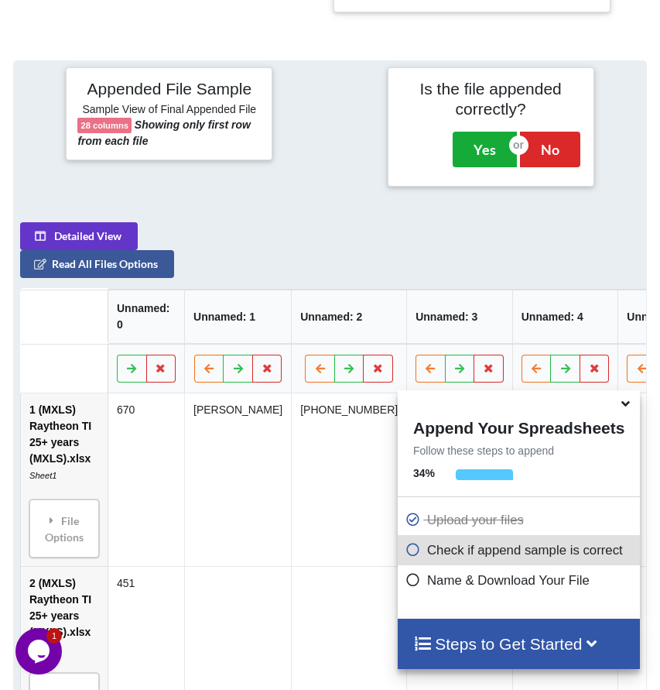
scroll to position [647, 0]
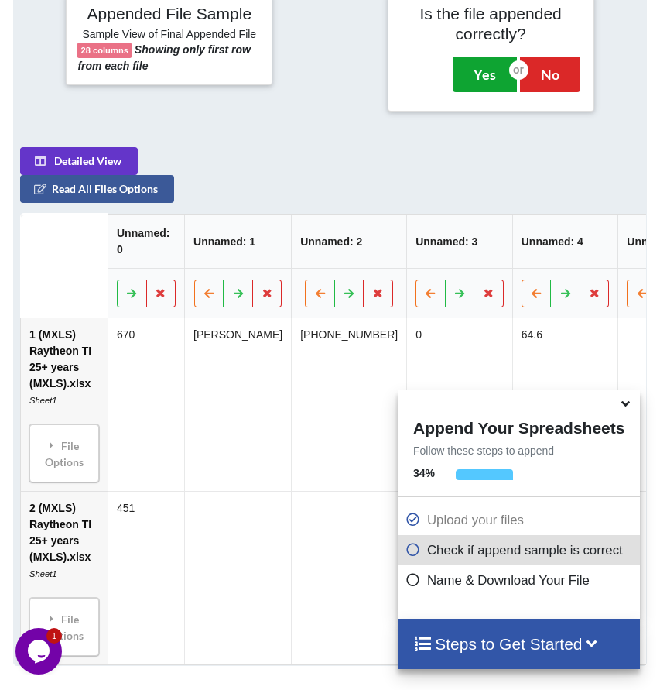
click at [475, 90] on button "Yes" at bounding box center [485, 75] width 64 height 36
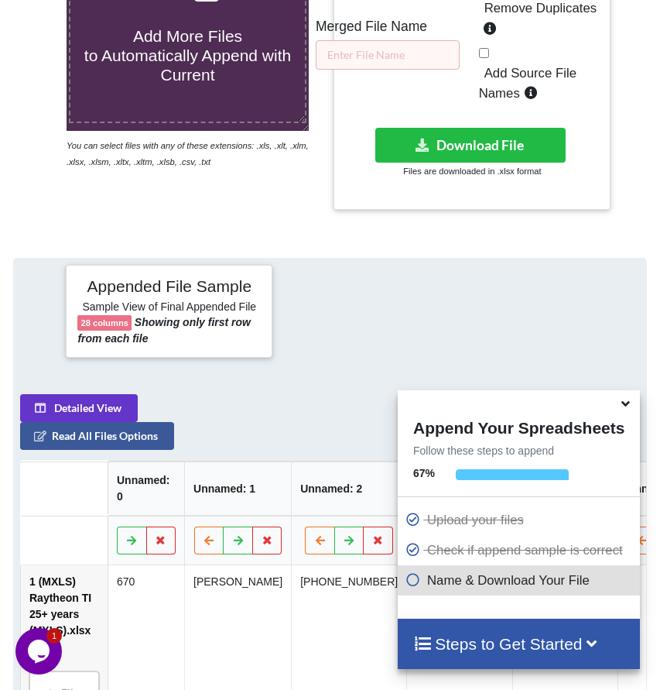
scroll to position [308, 0]
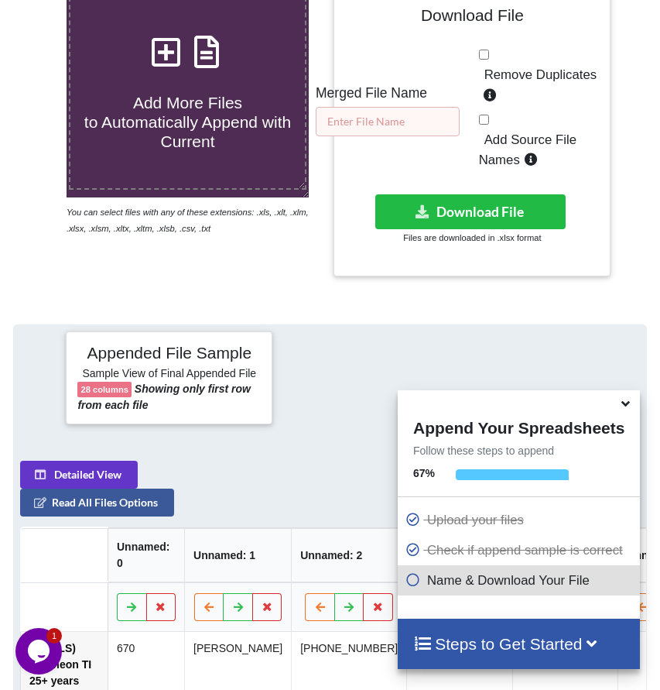
click at [414, 130] on input "text" at bounding box center [388, 121] width 144 height 29
paste input "(MXLS) Raytheon TI 25+ years (MXLS)"
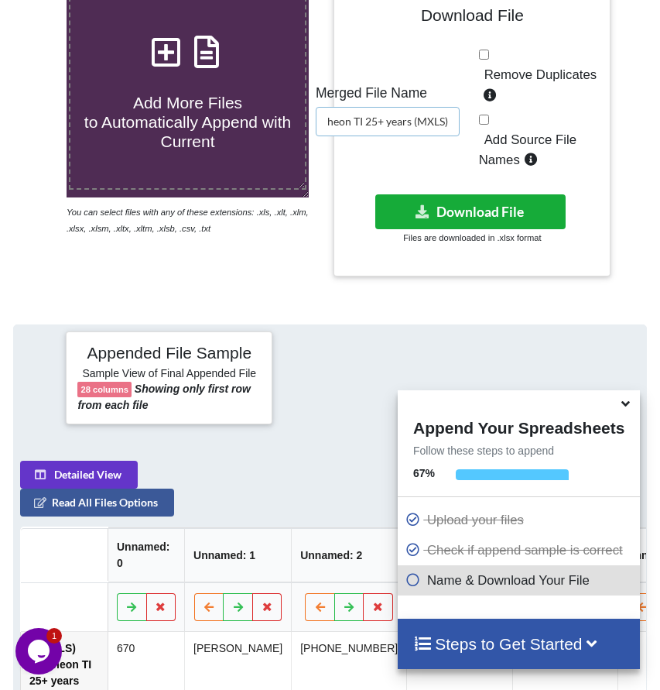
type input "(MXLS) Raytheon TI 25+ years (MXLS)"
click at [483, 222] on button "Download File" at bounding box center [470, 211] width 190 height 35
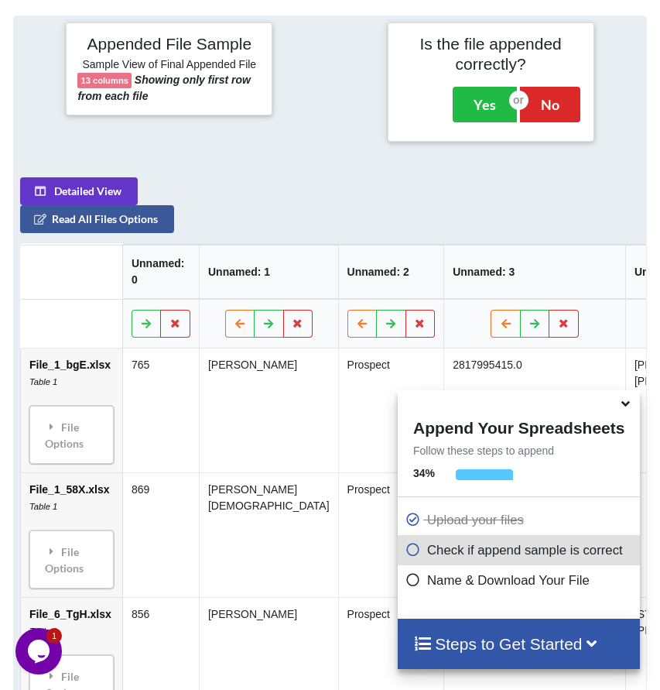
scroll to position [646, 0]
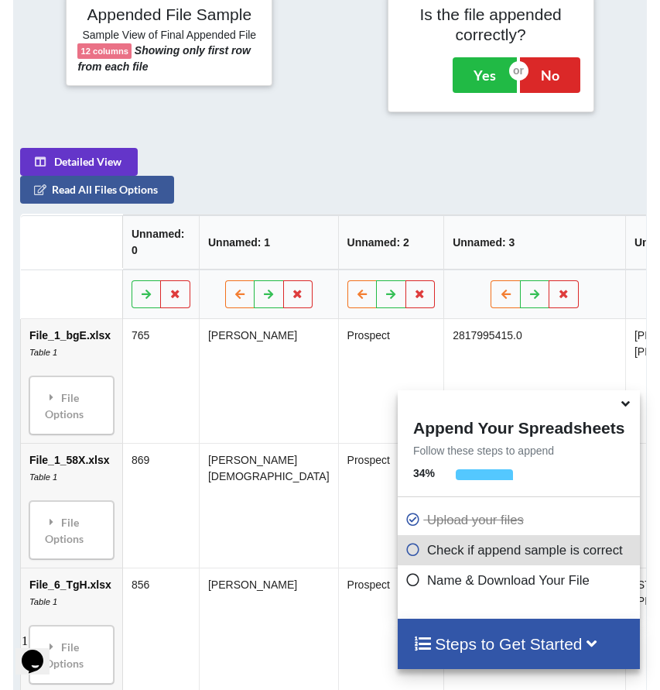
scroll to position [647, 0]
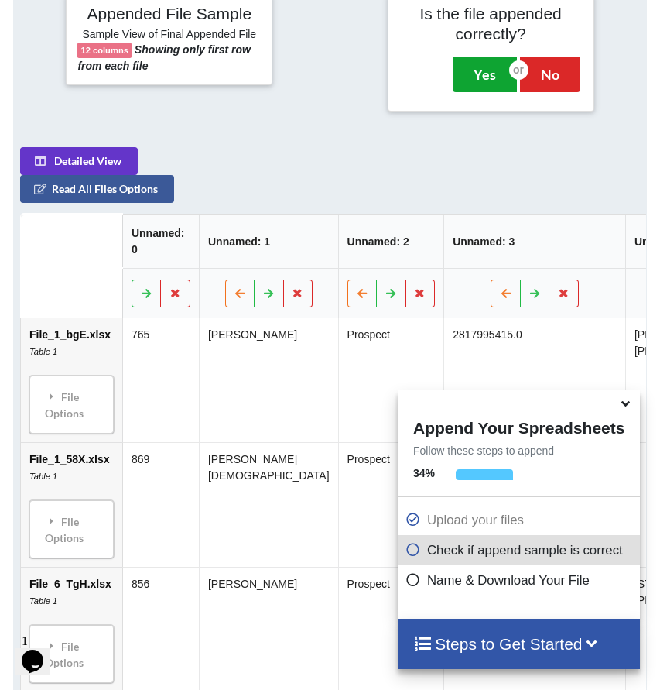
click at [471, 92] on button "Yes" at bounding box center [485, 75] width 64 height 36
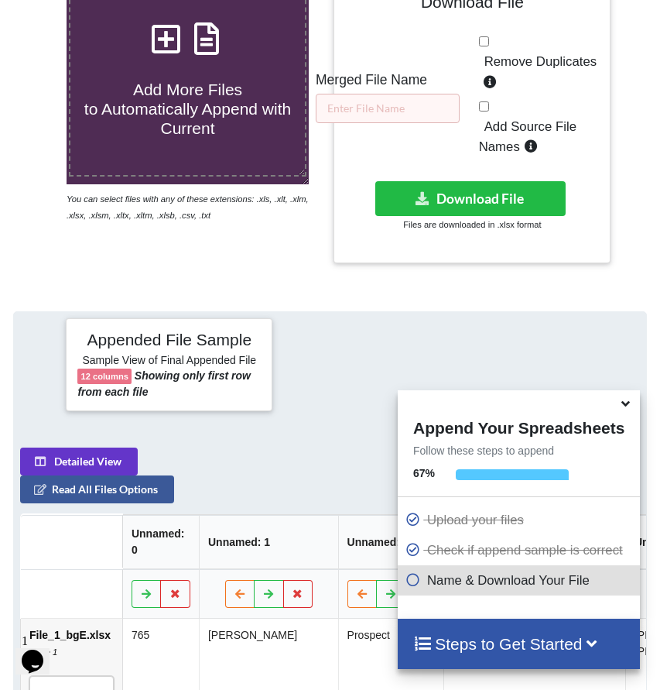
scroll to position [308, 0]
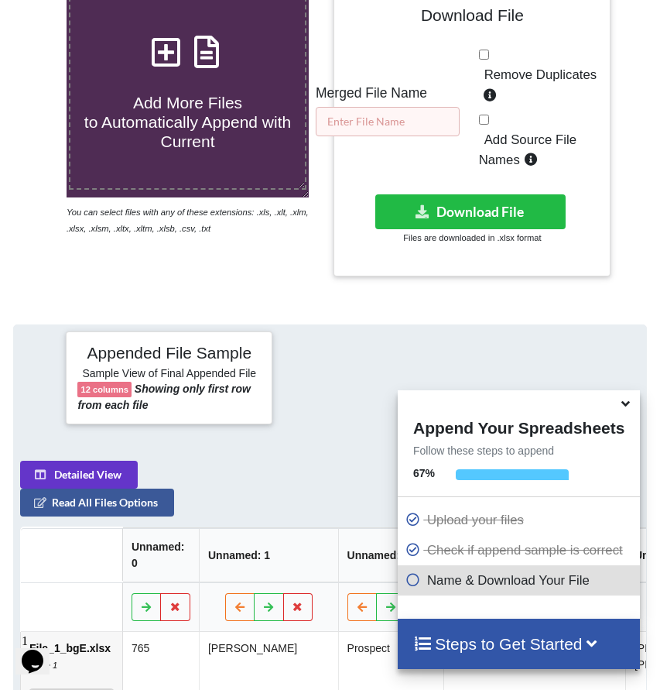
click at [415, 136] on input "text" at bounding box center [388, 121] width 144 height 29
paste input "(MXLS) Raytheon TI 25+ years (MXLS)"
click at [406, 136] on input "(MXLS) Raytheon TI 25+ years (MXLS)" at bounding box center [388, 121] width 144 height 29
paste input "BR Households"
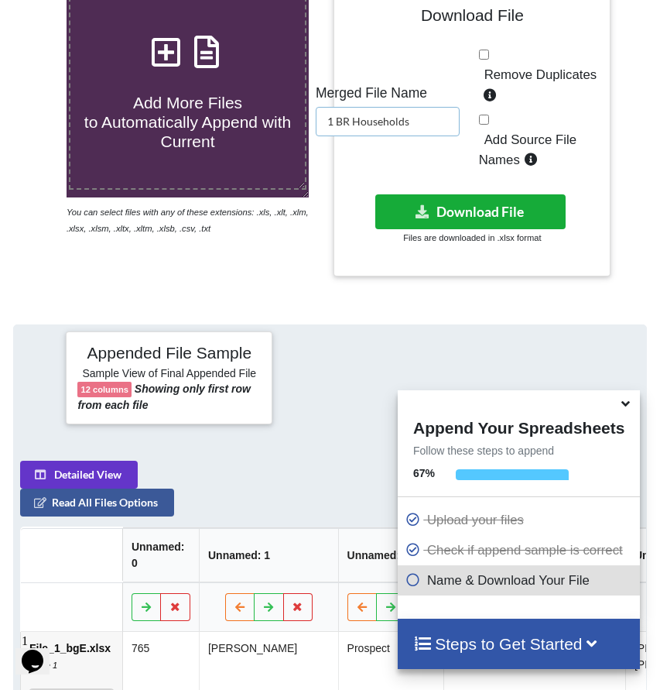
type input "1 BR Households"
click at [509, 227] on button "Download File" at bounding box center [470, 211] width 190 height 35
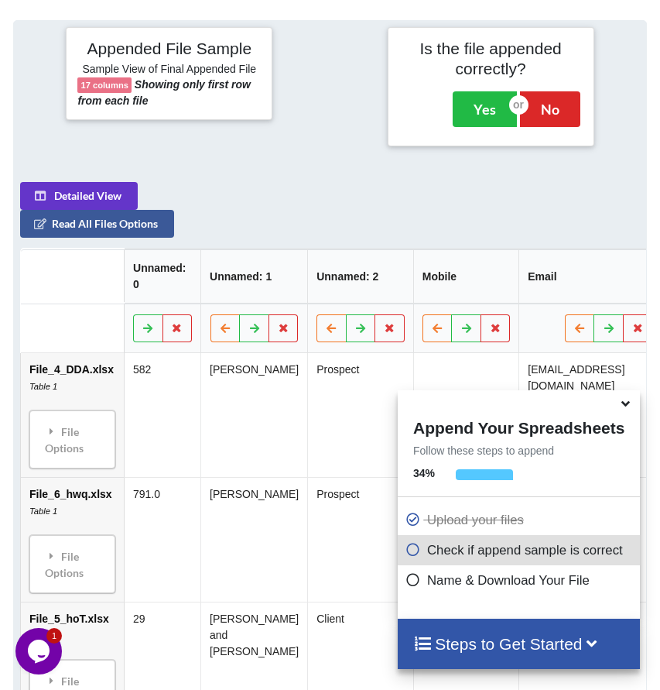
scroll to position [647, 0]
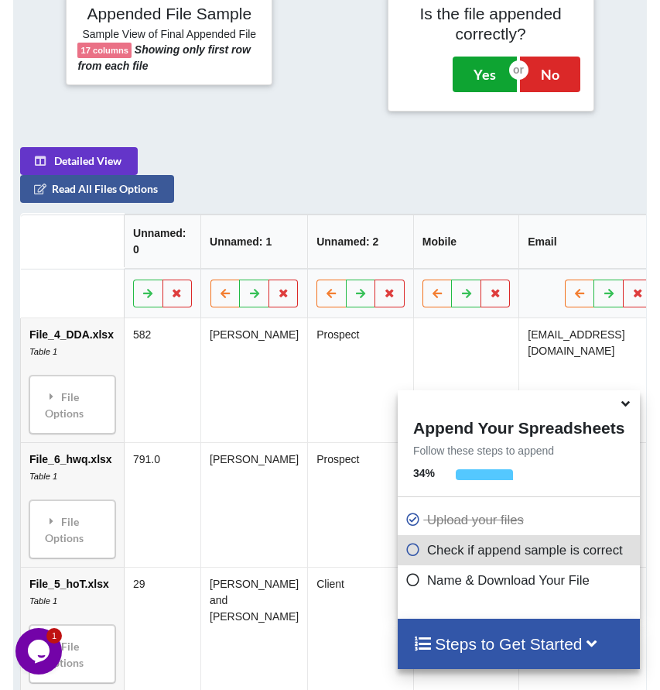
click at [484, 92] on button "Yes" at bounding box center [485, 75] width 64 height 36
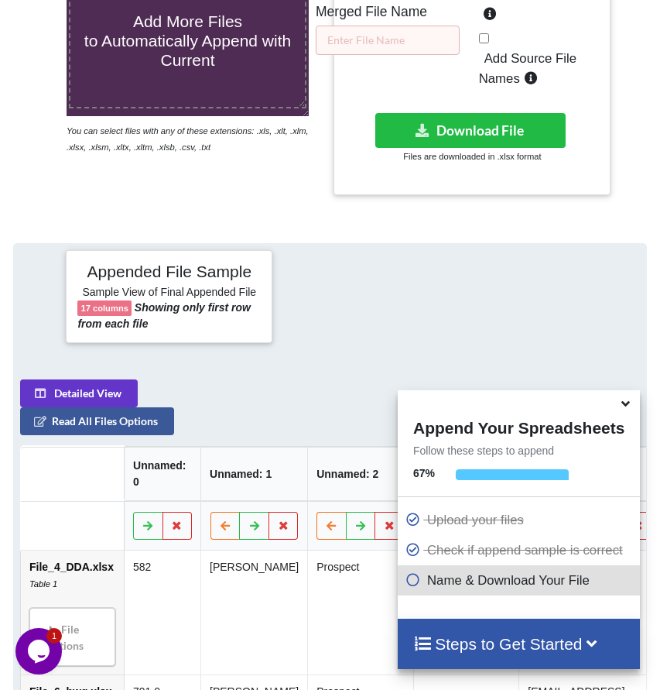
scroll to position [308, 0]
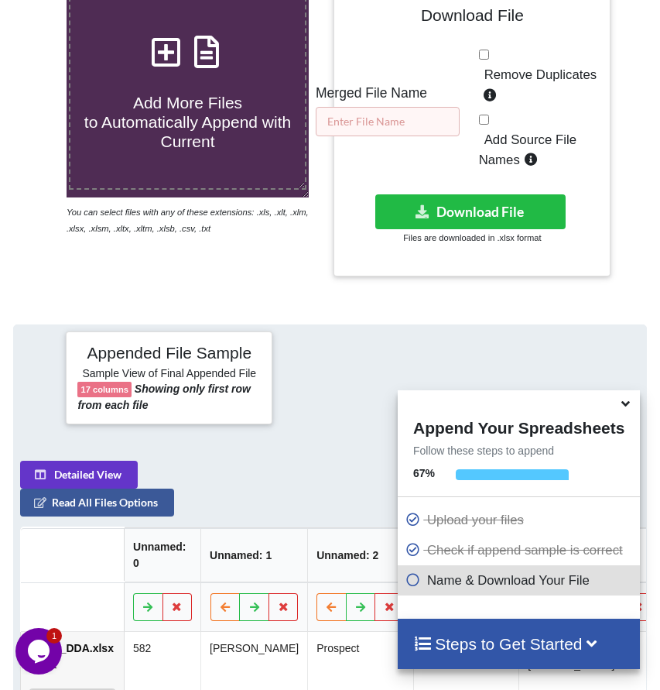
click at [439, 135] on input "text" at bounding box center [388, 121] width 144 height 29
paste input "BR Households"
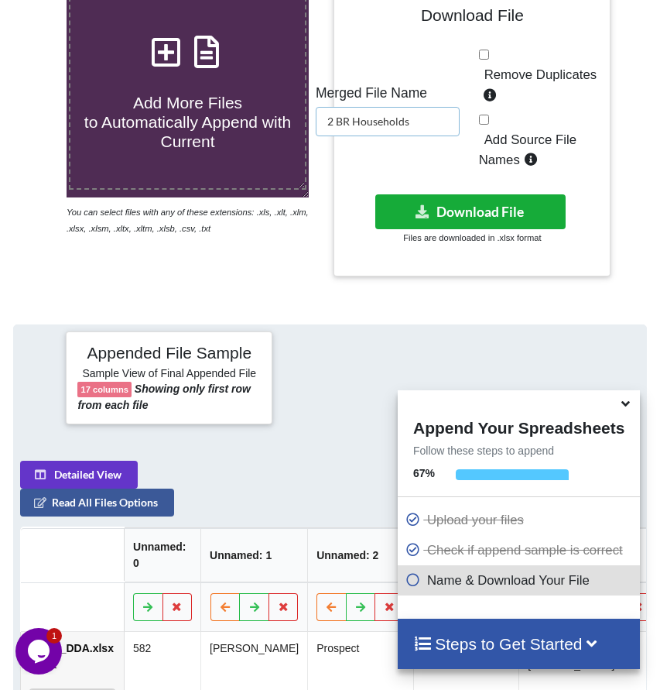
type input "2 BR Households"
click at [468, 220] on button "Download File" at bounding box center [470, 211] width 190 height 35
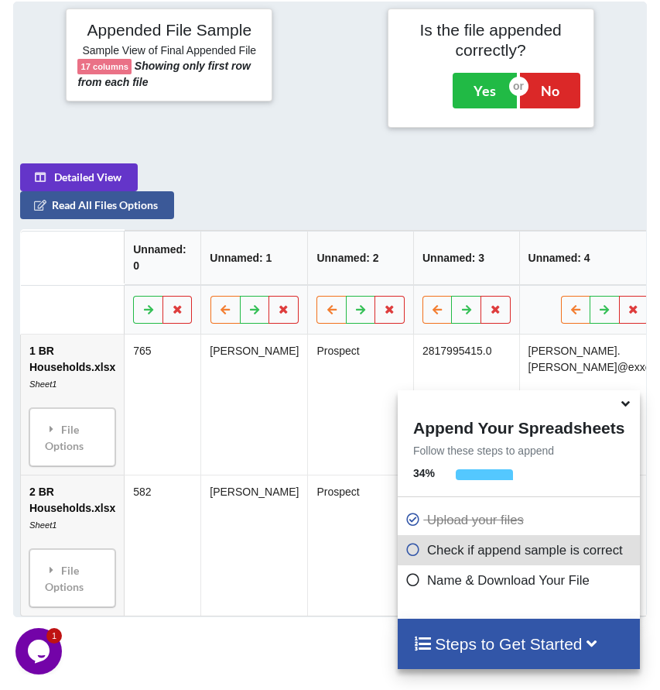
scroll to position [647, 0]
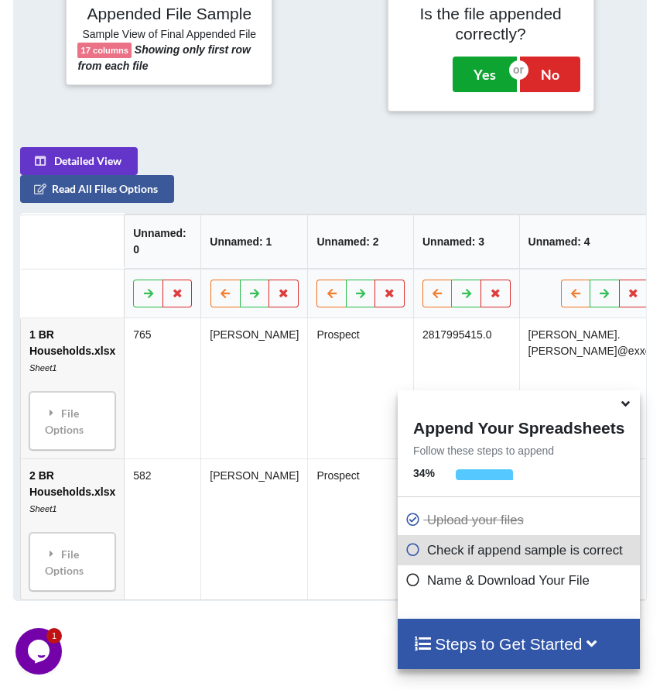
click at [491, 86] on button "Yes" at bounding box center [485, 75] width 64 height 36
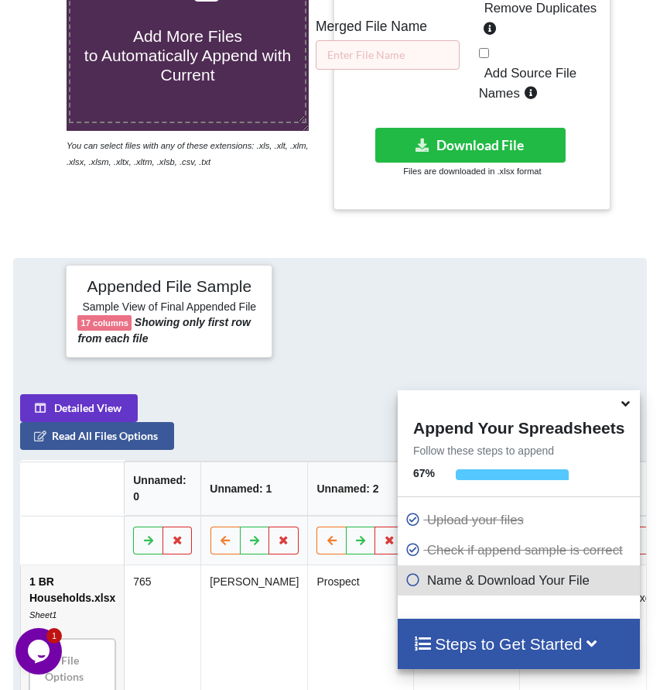
scroll to position [308, 0]
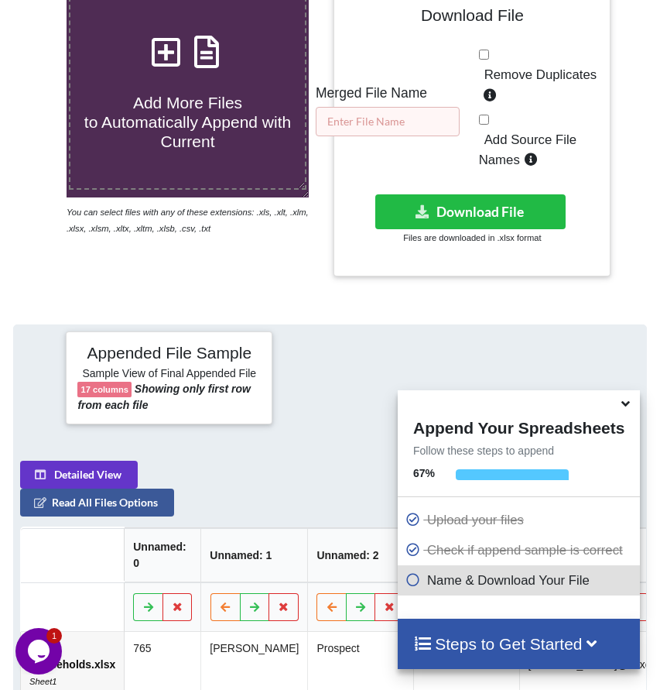
click at [431, 136] on input "text" at bounding box center [388, 121] width 144 height 29
paste input "BR Households"
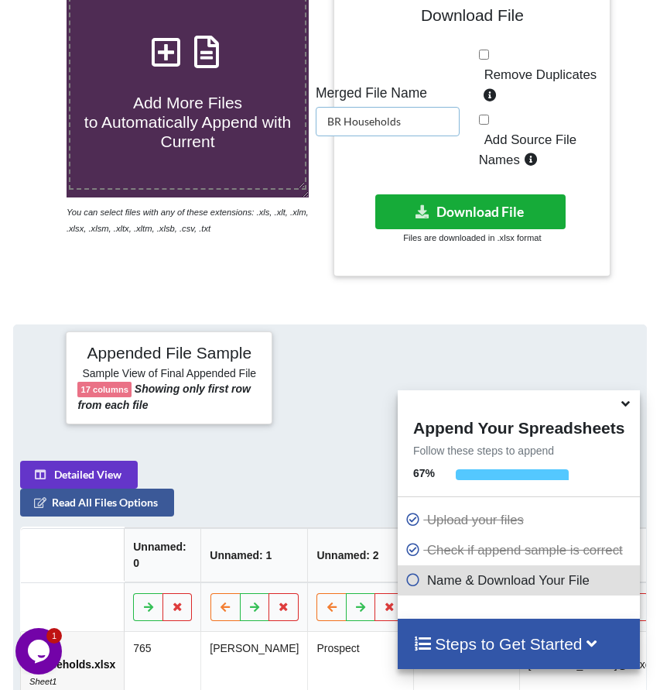
type input "BR Households"
click at [512, 227] on button "Download File" at bounding box center [470, 211] width 190 height 35
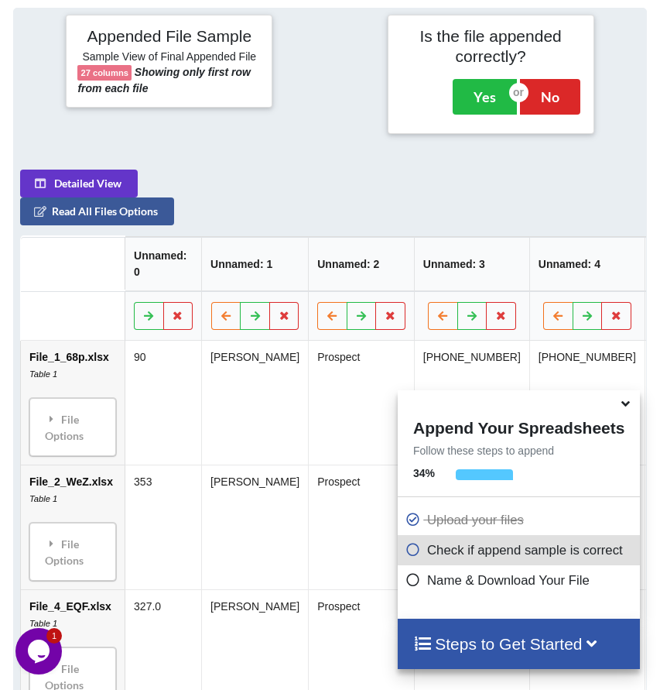
scroll to position [647, 0]
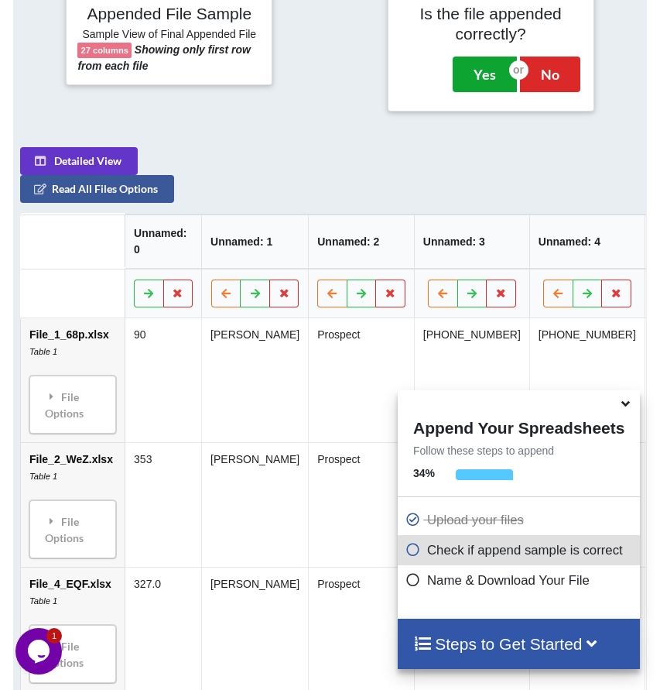
click at [478, 87] on button "Yes" at bounding box center [485, 75] width 64 height 36
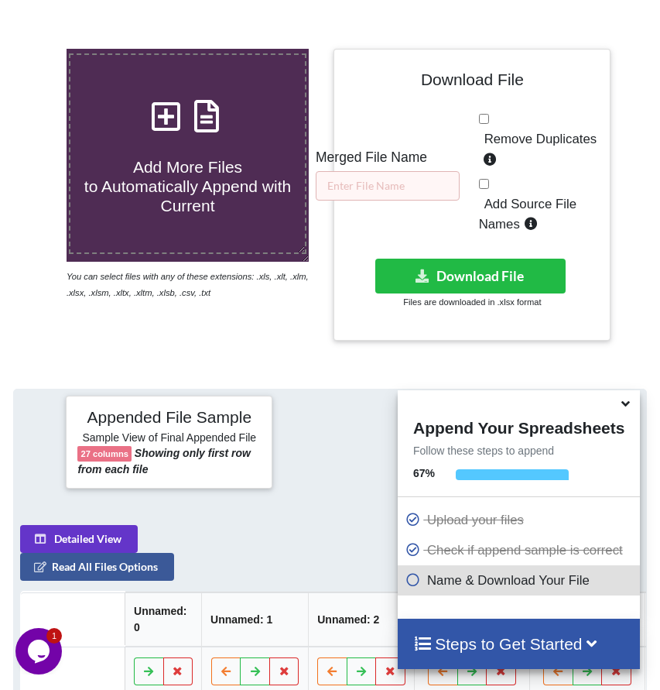
scroll to position [199, 0]
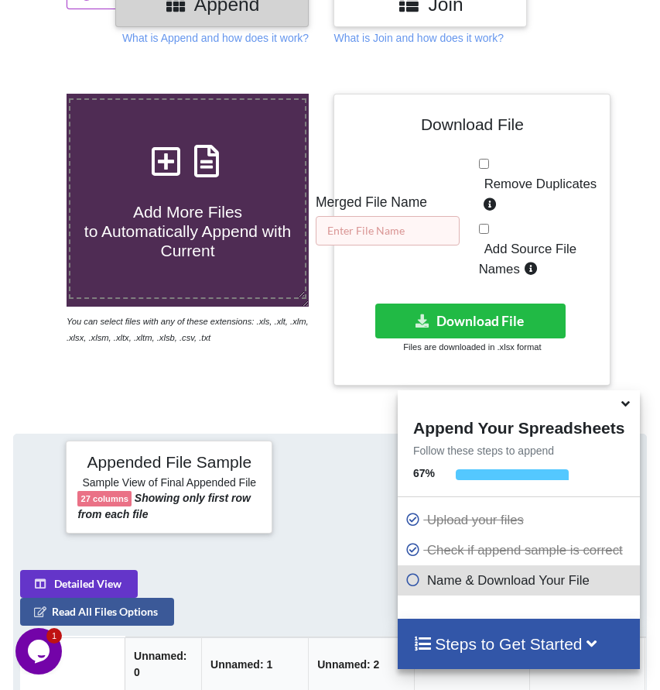
click at [421, 245] on input "text" at bounding box center [388, 230] width 144 height 29
paste input "DFW AT&T Contacts"
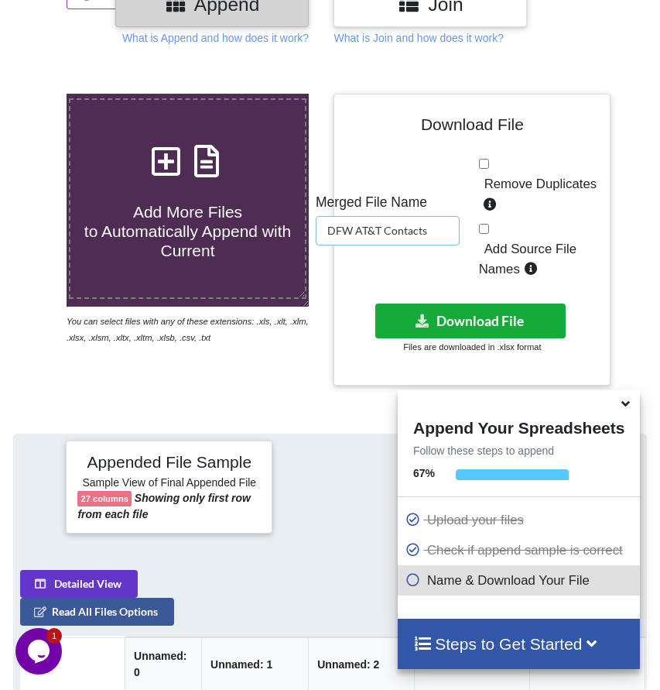
type input "DFW AT&T Contacts"
click at [499, 333] on button "Download File" at bounding box center [470, 320] width 190 height 35
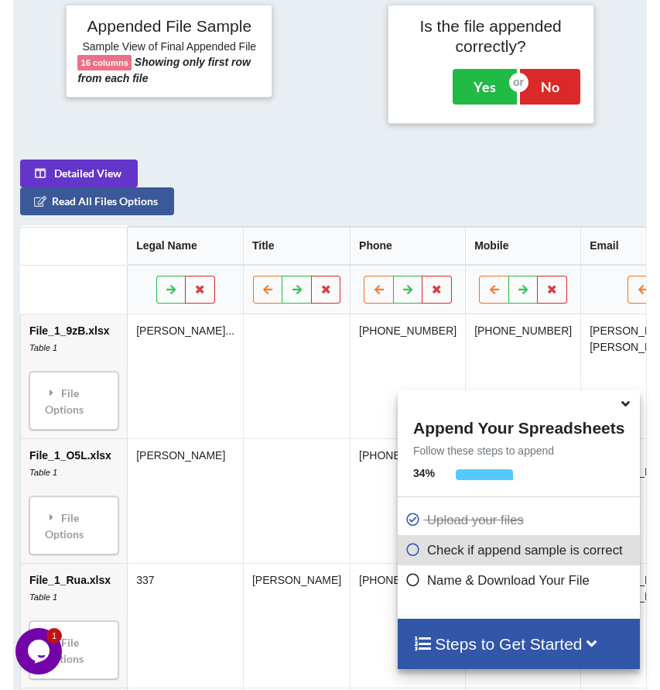
scroll to position [647, 0]
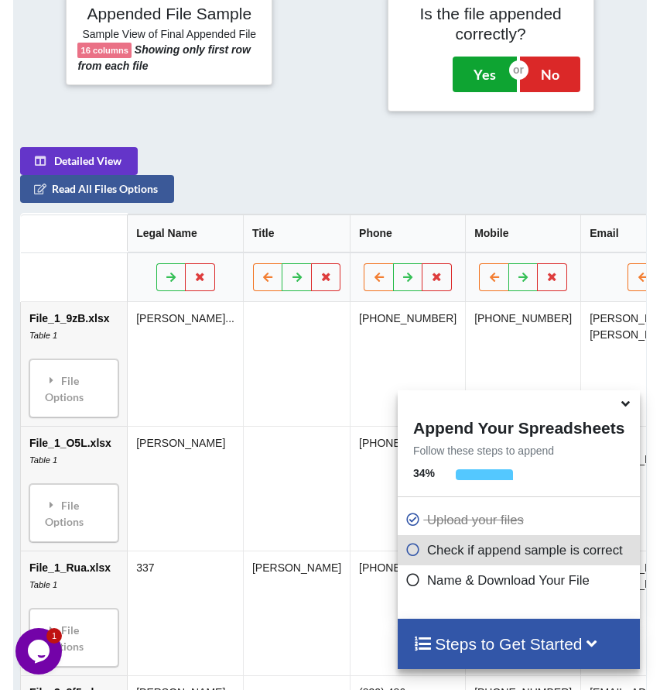
click at [473, 92] on button "Yes" at bounding box center [485, 75] width 64 height 36
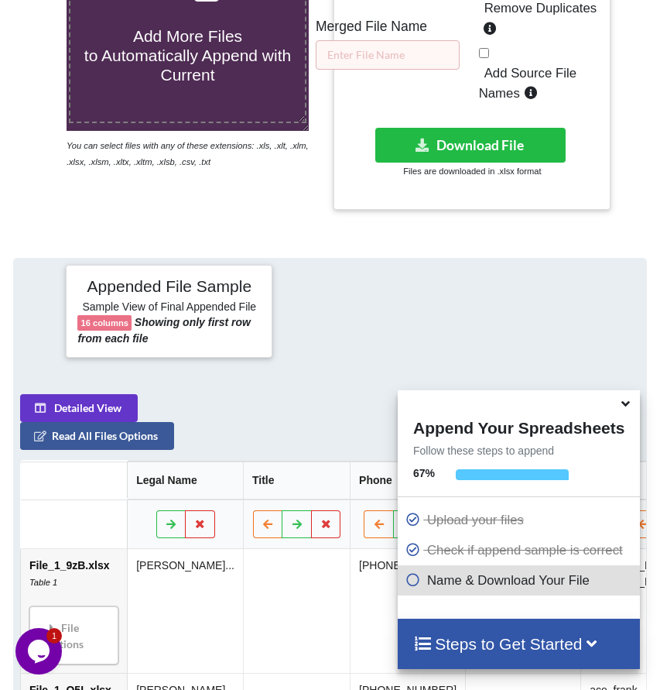
scroll to position [308, 0]
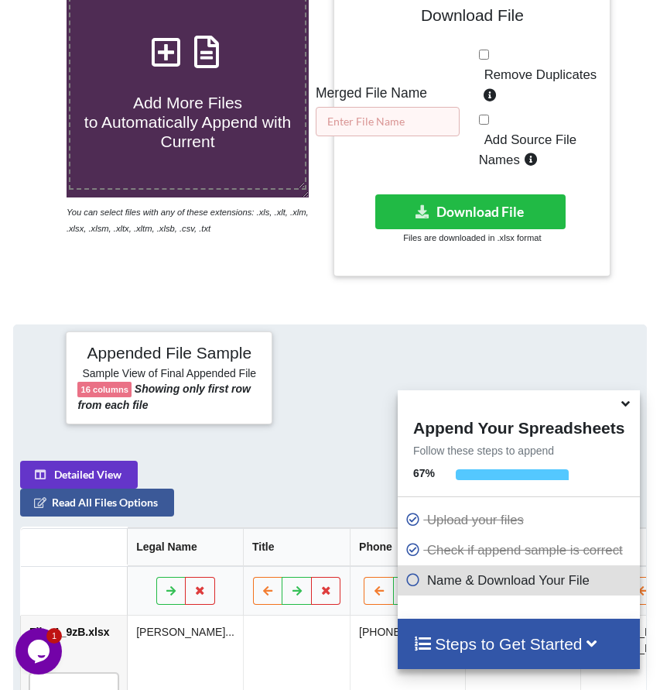
click at [417, 129] on input "text" at bounding box center [388, 121] width 144 height 29
paste input "P66 & Conoco Contacts"
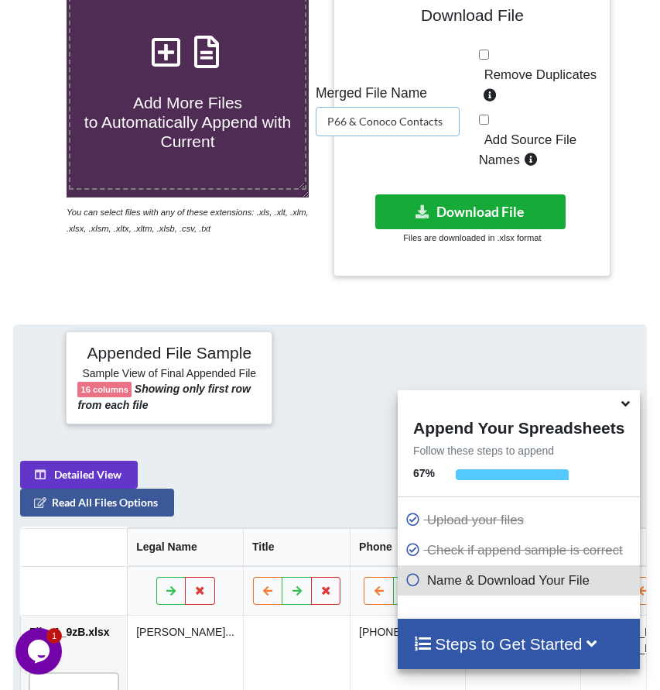
type input "P66 & Conoco Contacts"
click at [489, 225] on button "Download File" at bounding box center [470, 211] width 190 height 35
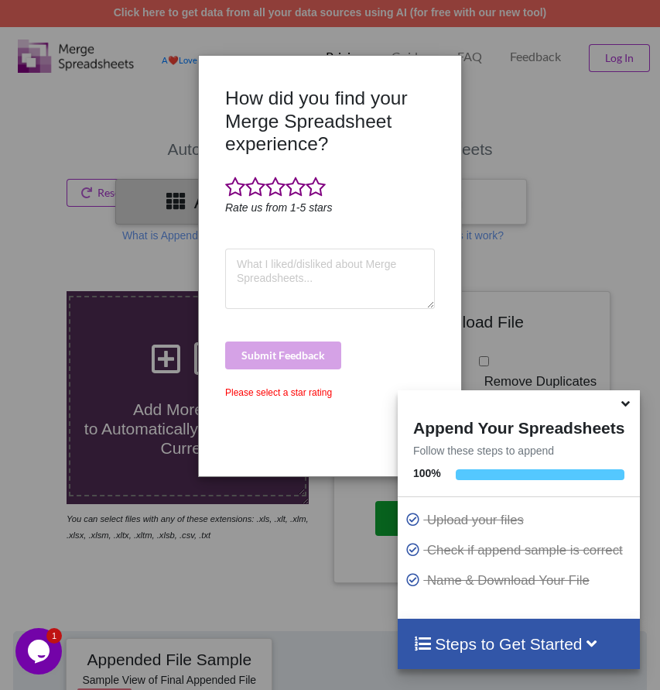
scroll to position [0, 0]
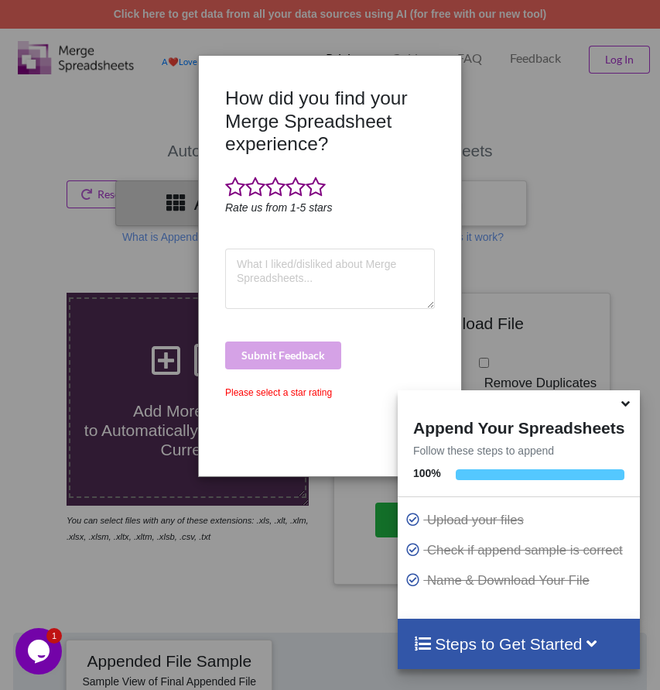
click at [447, 82] on div "How did you find your Merge Spreadsheet experience? Rate us from 1-5 stars Subm…" at bounding box center [330, 266] width 261 height 396
click at [447, 91] on div at bounding box center [450, 276] width 22 height 378
click at [310, 186] on span at bounding box center [316, 188] width 20 height 22
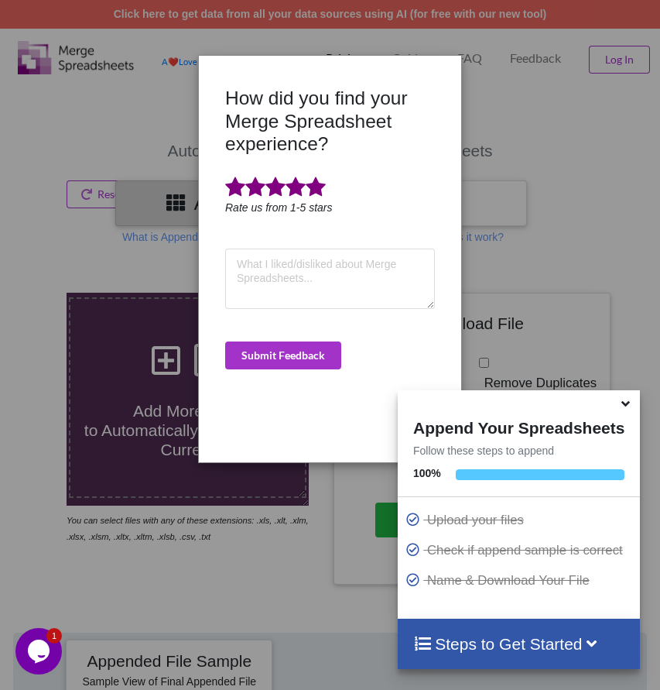
click at [323, 338] on div "How did you find your Merge Spreadsheet experience? Rate us from 1-5 stars Subm…" at bounding box center [330, 269] width 218 height 364
click at [316, 345] on button "Submit Feedback" at bounding box center [283, 355] width 116 height 28
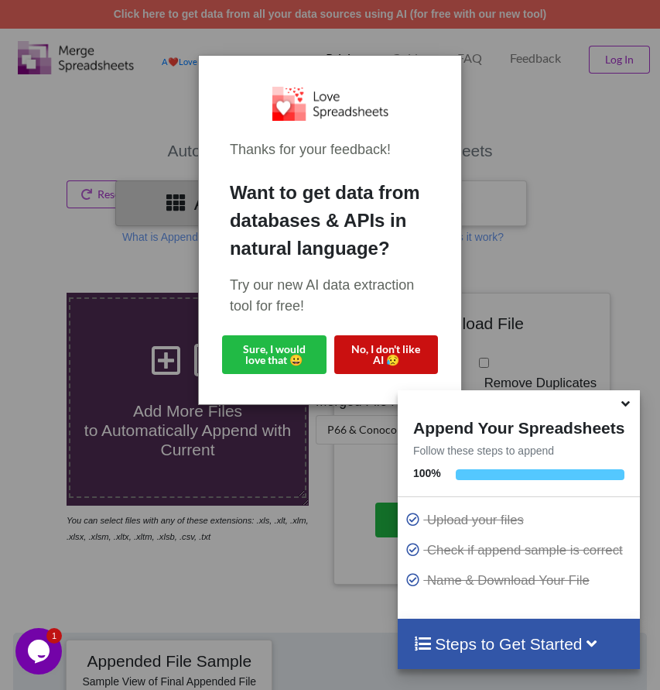
click at [383, 365] on button "No, I don't like AI 😥" at bounding box center [386, 354] width 105 height 39
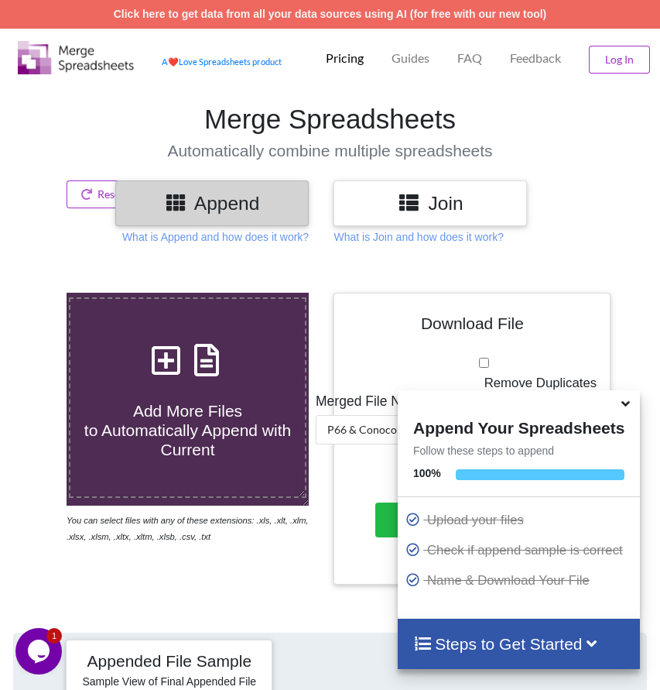
click at [624, 408] on icon at bounding box center [626, 401] width 16 height 14
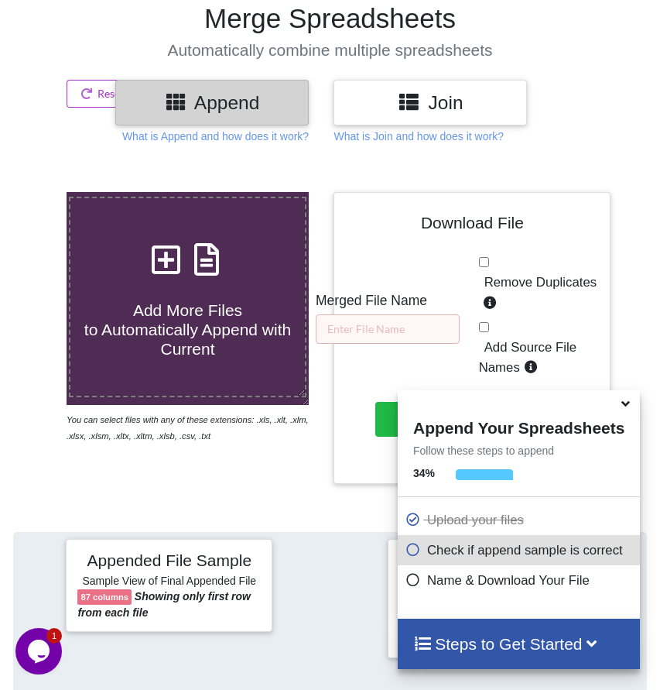
scroll to position [210, 0]
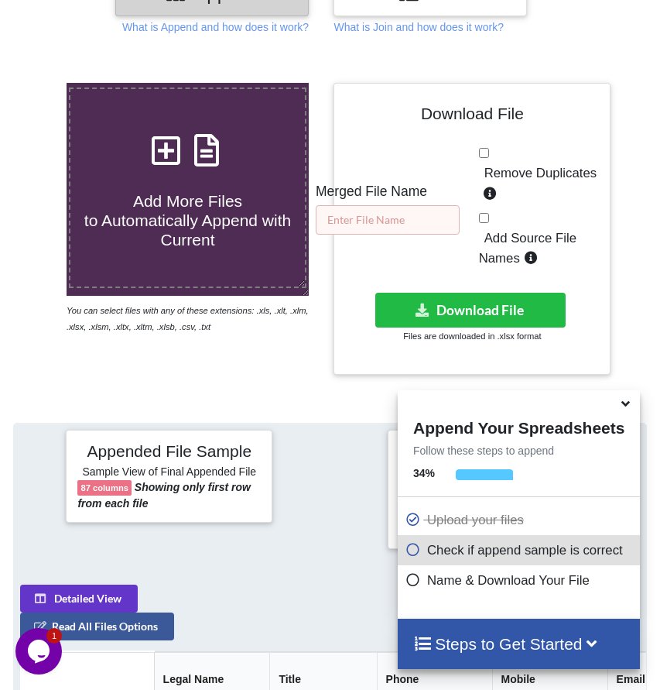
click at [380, 235] on input "text" at bounding box center [388, 219] width 144 height 29
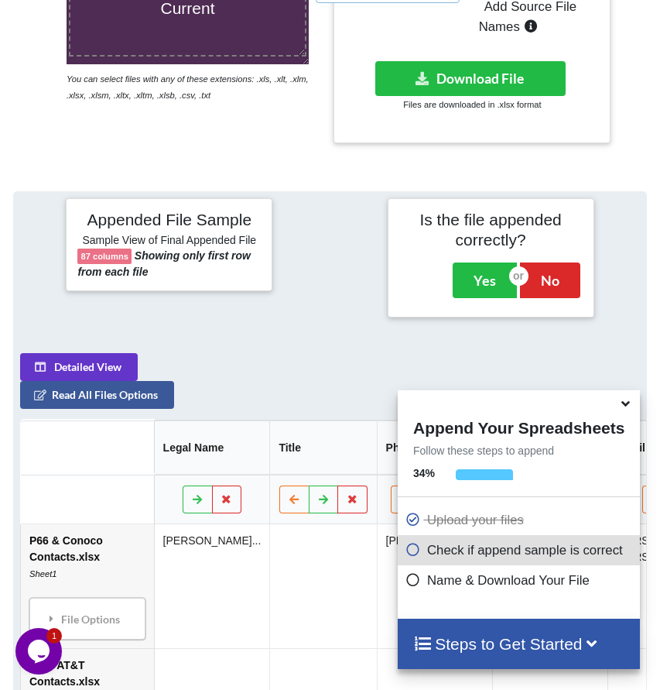
scroll to position [588, 0]
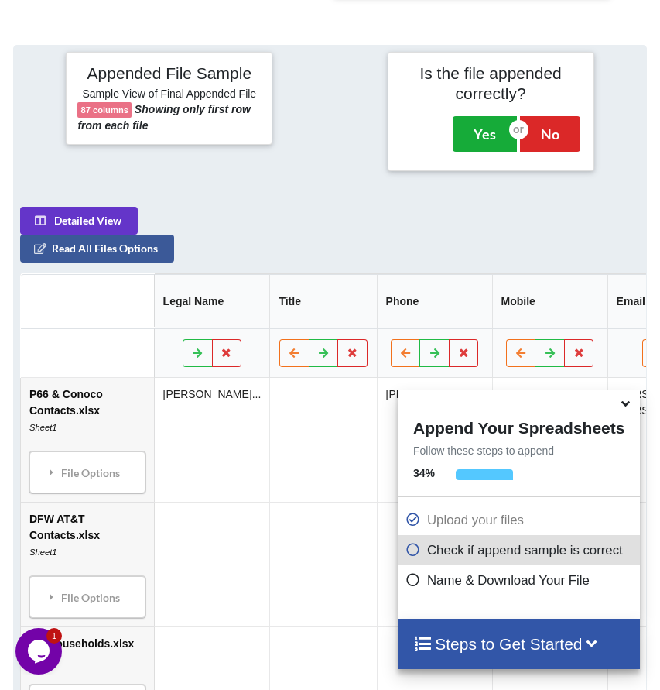
type input "PROSPECTS CB NTBC"
click at [482, 143] on button "Yes" at bounding box center [485, 134] width 64 height 36
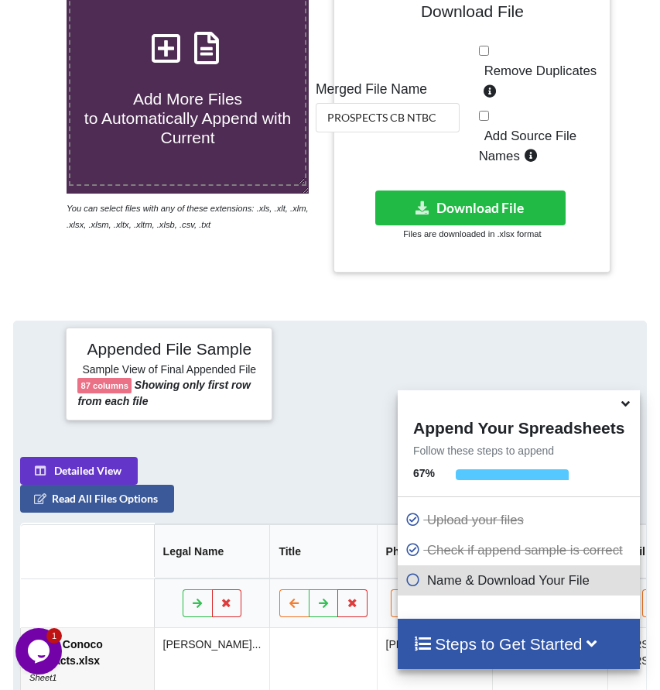
scroll to position [308, 0]
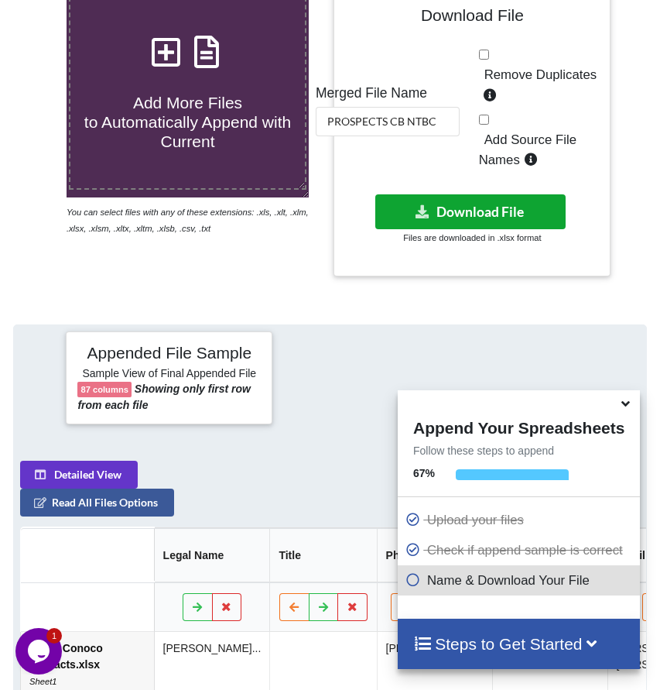
click at [466, 225] on button "Download File" at bounding box center [470, 211] width 190 height 35
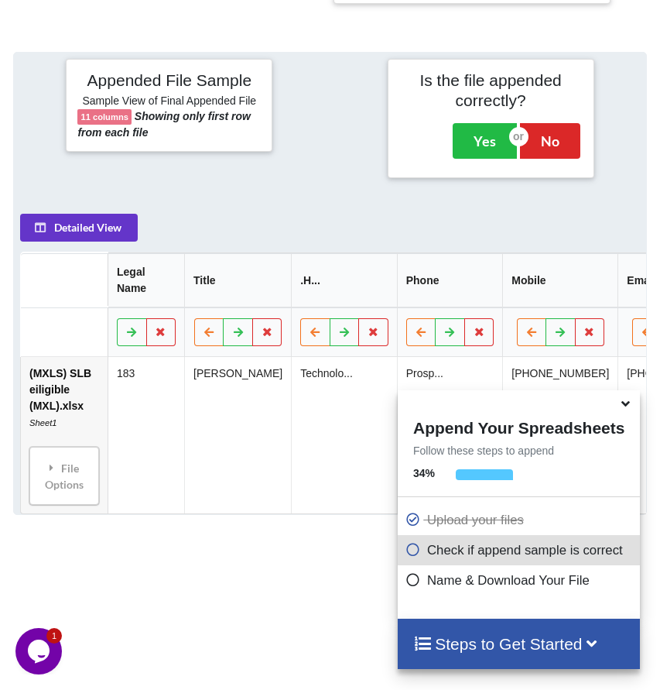
scroll to position [647, 0]
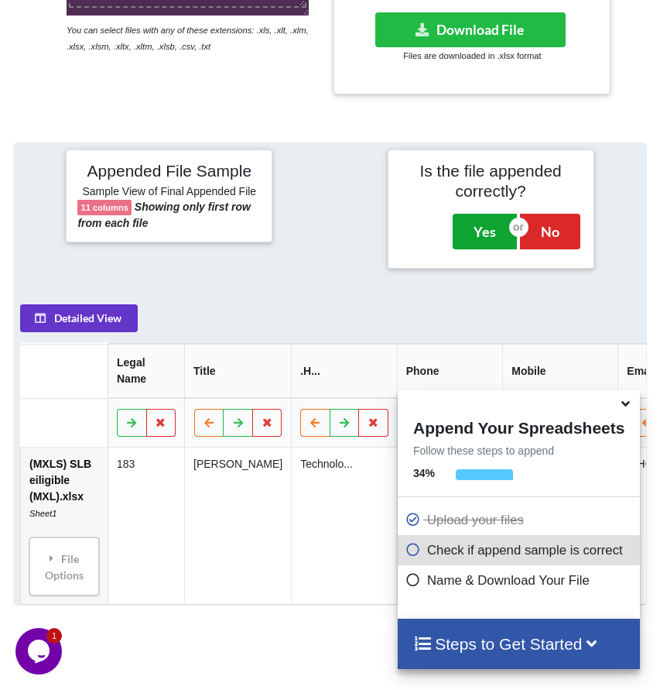
click at [480, 233] on button "Yes" at bounding box center [485, 232] width 64 height 36
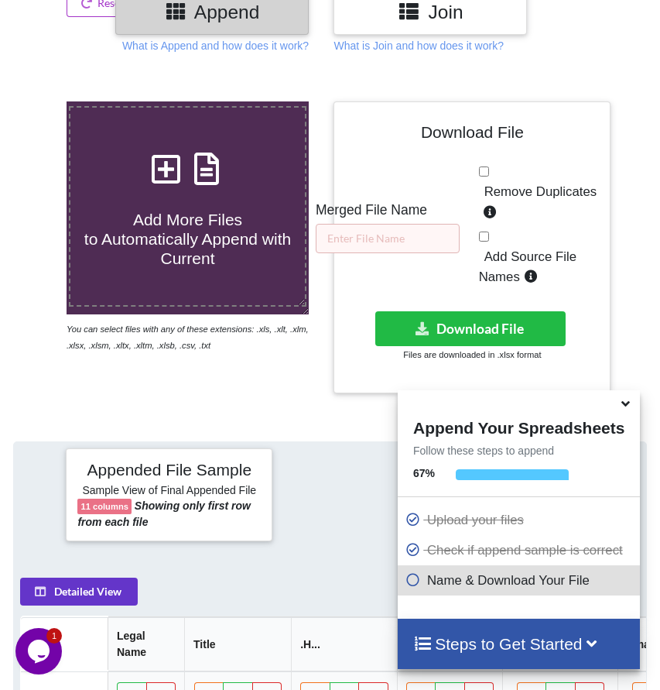
scroll to position [186, 0]
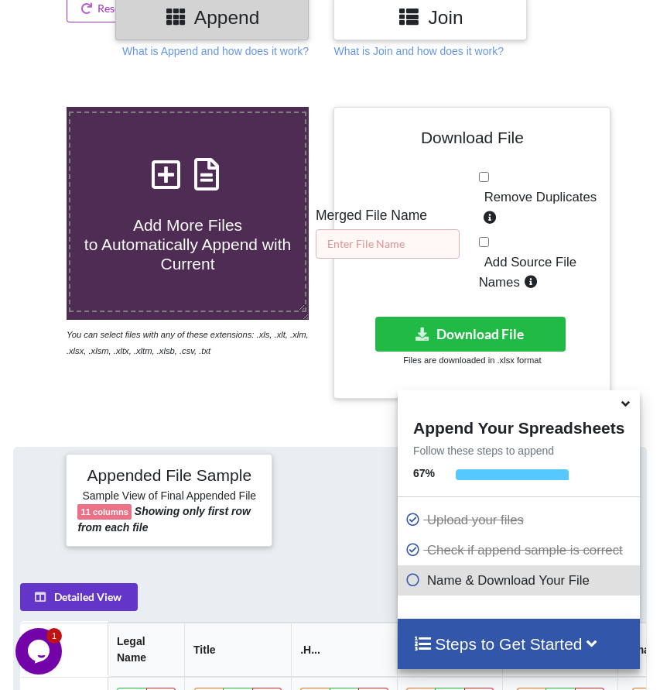
click at [404, 258] on input "text" at bounding box center [388, 243] width 144 height 29
paste input "(MXLS) SLB eiligible (MXL).xlsx"
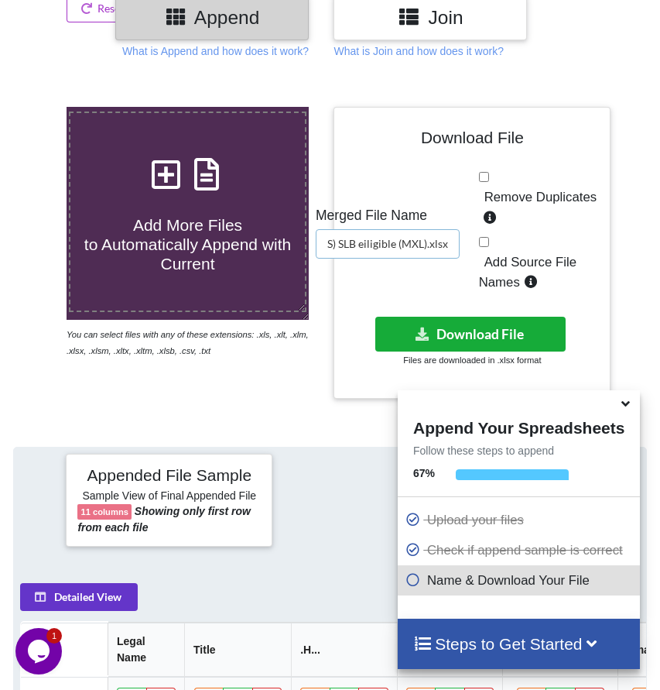
type input "(MXLS) SLB eiligible (MXL).xlsx"
click at [485, 348] on button "Download File" at bounding box center [470, 334] width 190 height 35
